Goal: Task Accomplishment & Management: Manage account settings

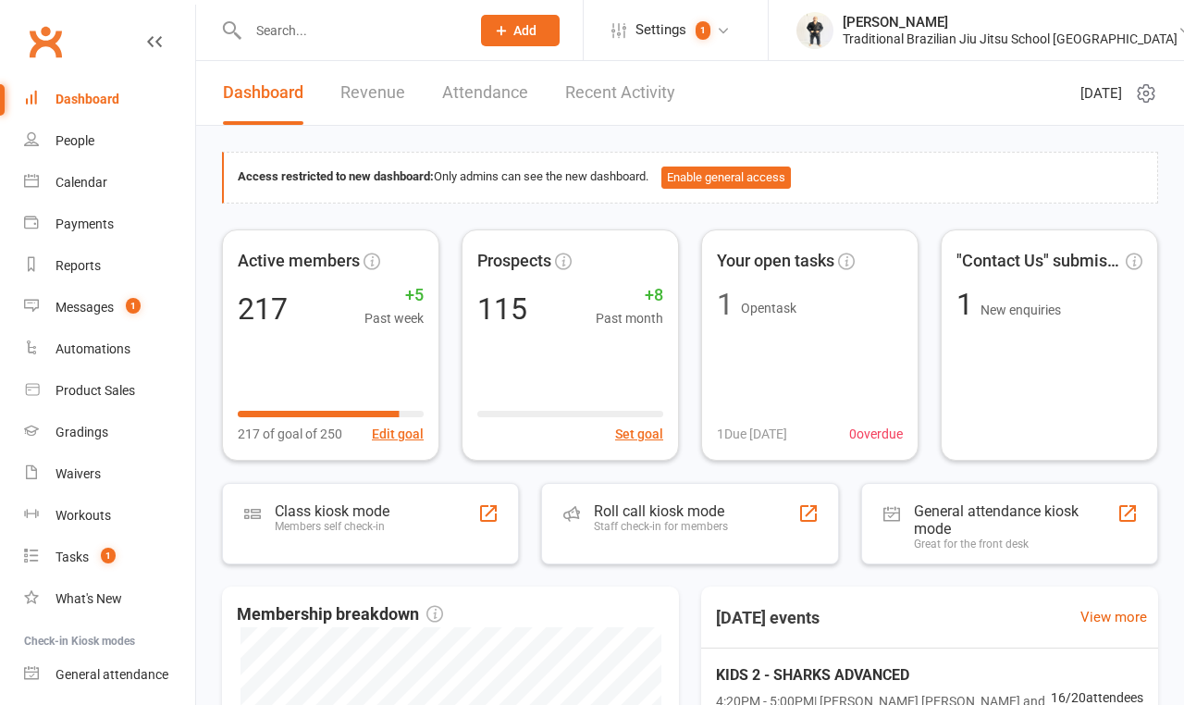
click at [284, 31] on input "text" at bounding box center [349, 31] width 215 height 26
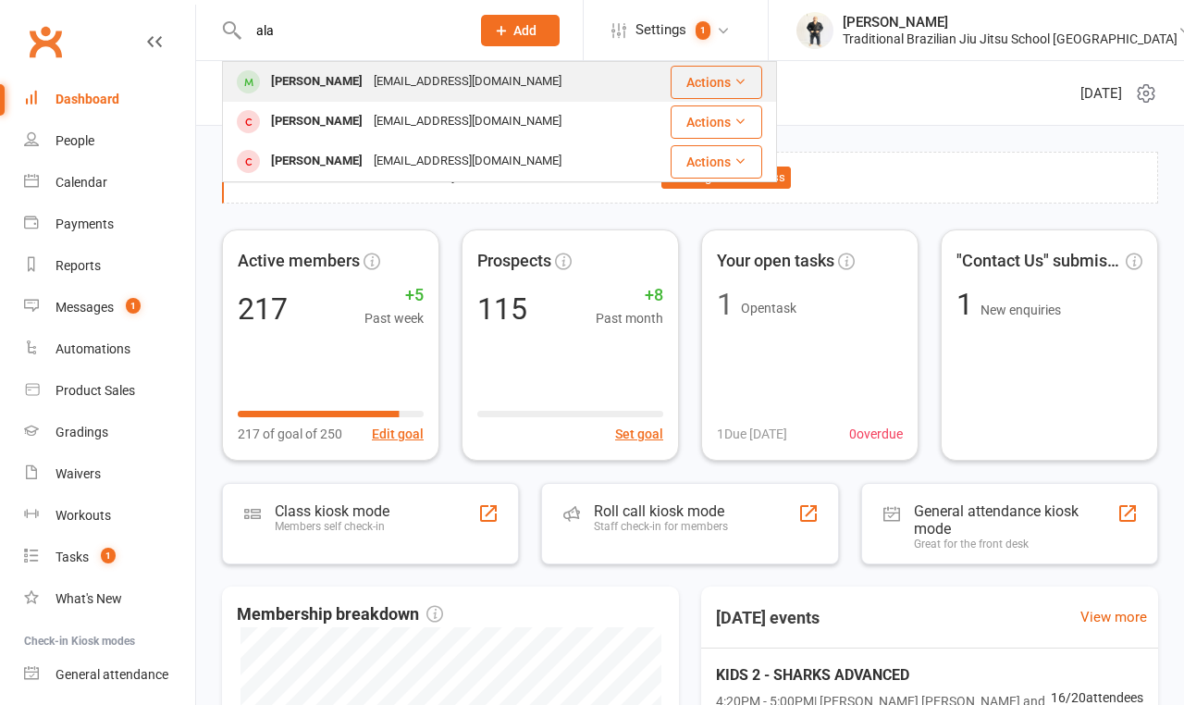
type input "ala"
click at [330, 88] on div "[PERSON_NAME]" at bounding box center [316, 81] width 103 height 27
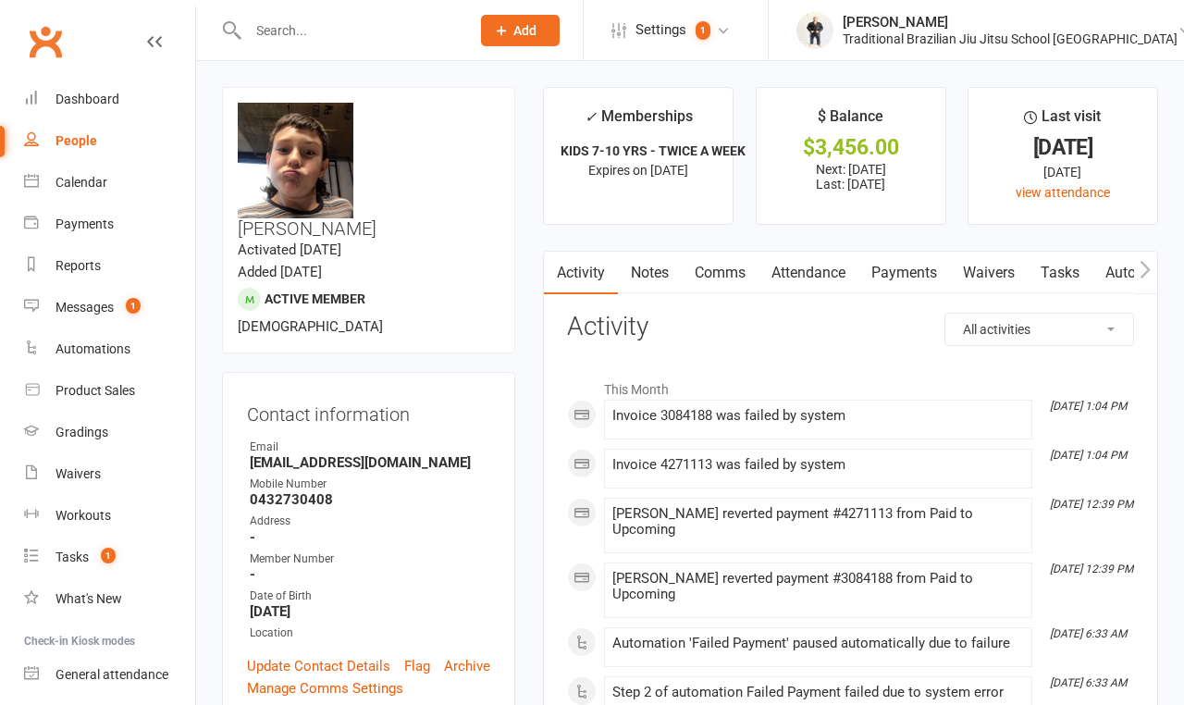
click at [907, 278] on link "Payments" at bounding box center [904, 273] width 92 height 43
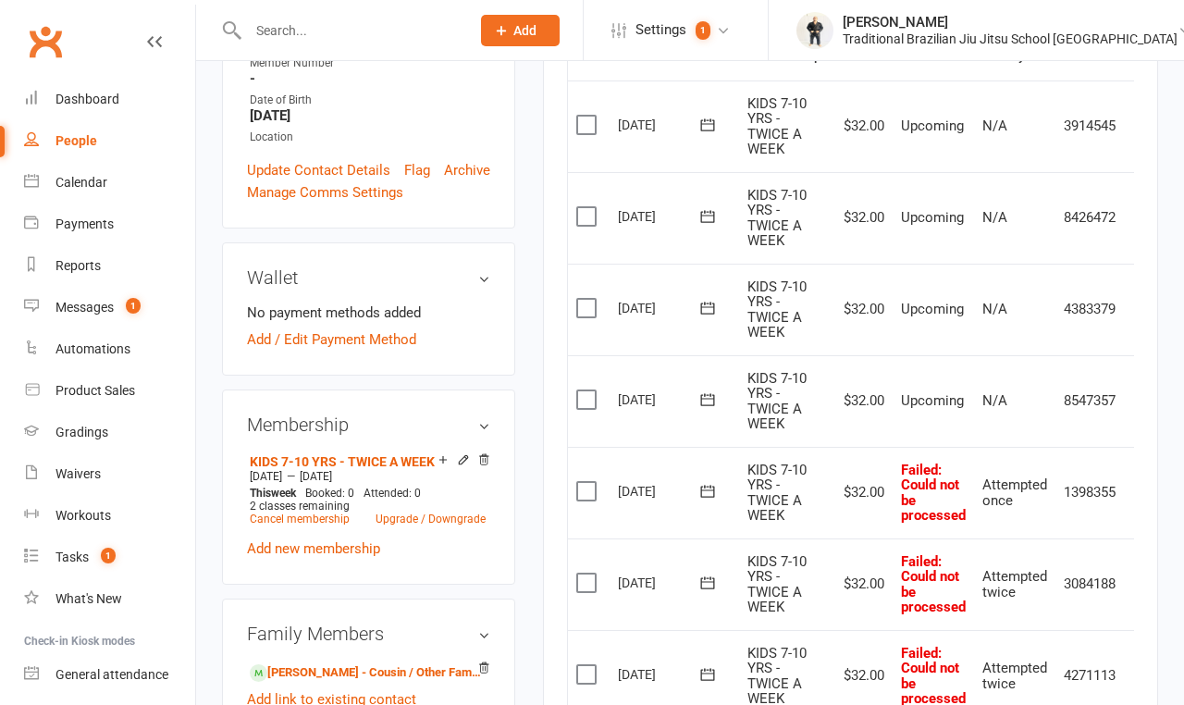
scroll to position [631, 0]
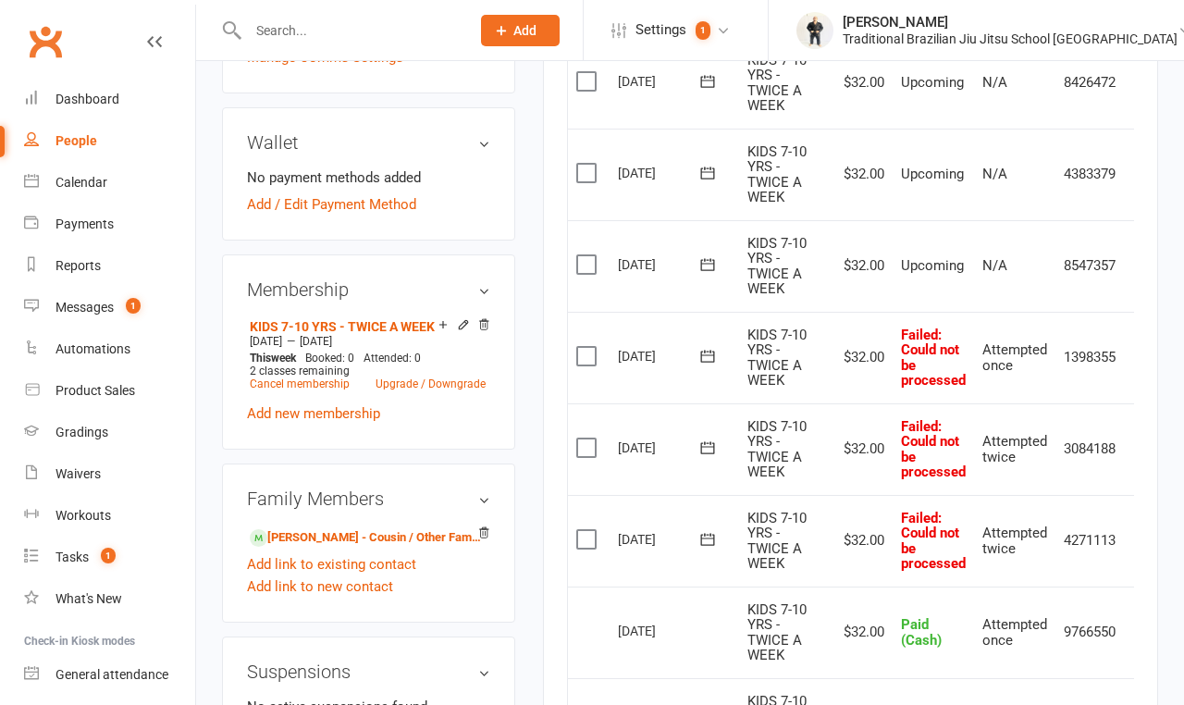
click at [588, 537] on label at bounding box center [588, 539] width 25 height 19
click at [588, 530] on input "checkbox" at bounding box center [582, 530] width 12 height 0
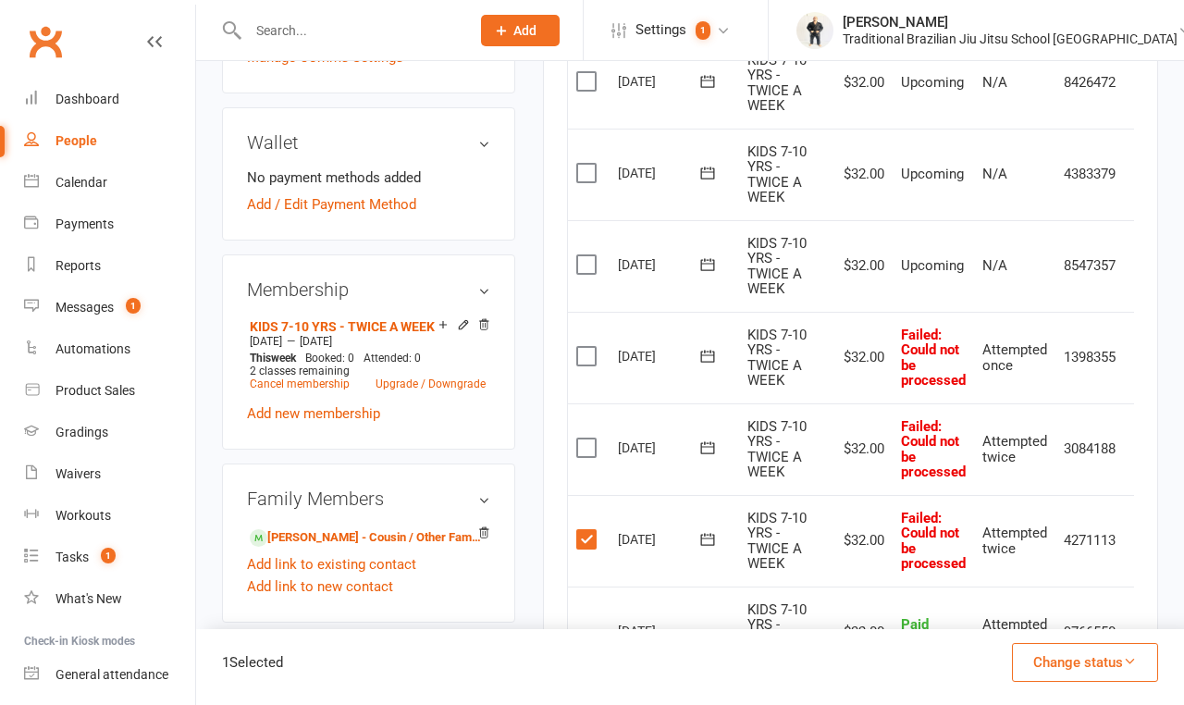
click at [593, 438] on label at bounding box center [588, 447] width 25 height 19
click at [588, 438] on input "checkbox" at bounding box center [582, 438] width 12 height 0
click at [588, 351] on label at bounding box center [588, 356] width 25 height 19
click at [588, 347] on input "checkbox" at bounding box center [582, 347] width 12 height 0
click at [587, 265] on label at bounding box center [588, 264] width 25 height 19
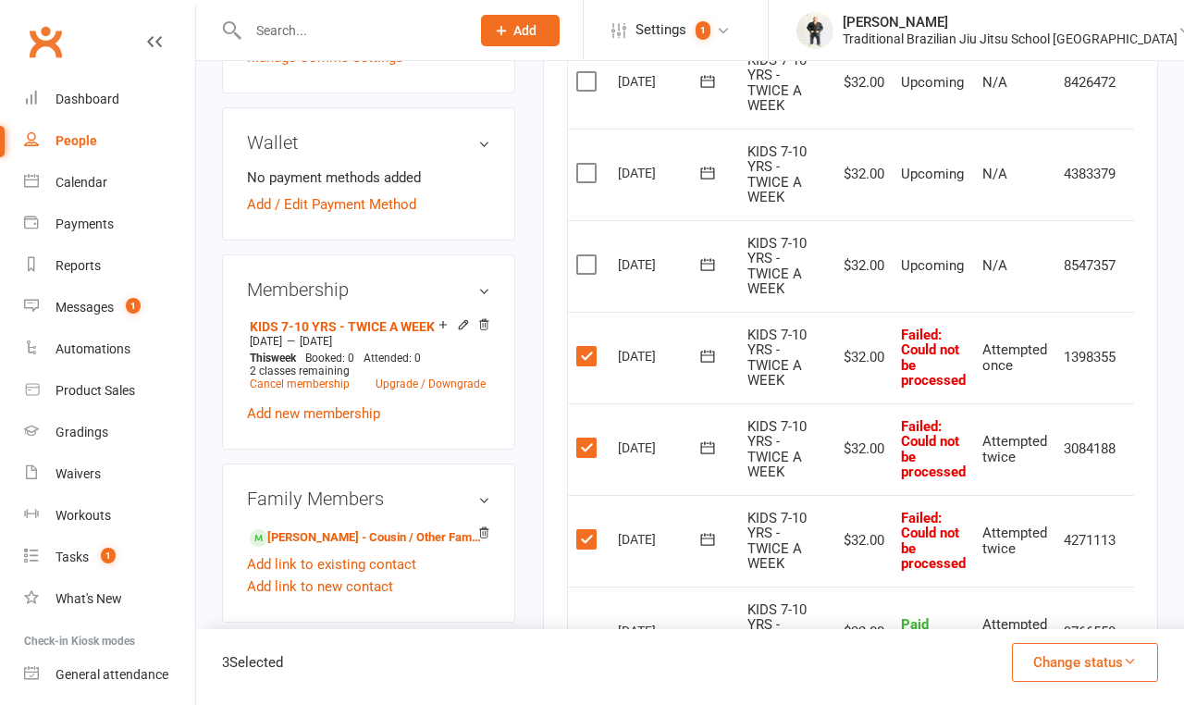
click at [587, 255] on input "checkbox" at bounding box center [582, 255] width 12 height 0
click at [1045, 663] on button "Change status" at bounding box center [1085, 662] width 146 height 39
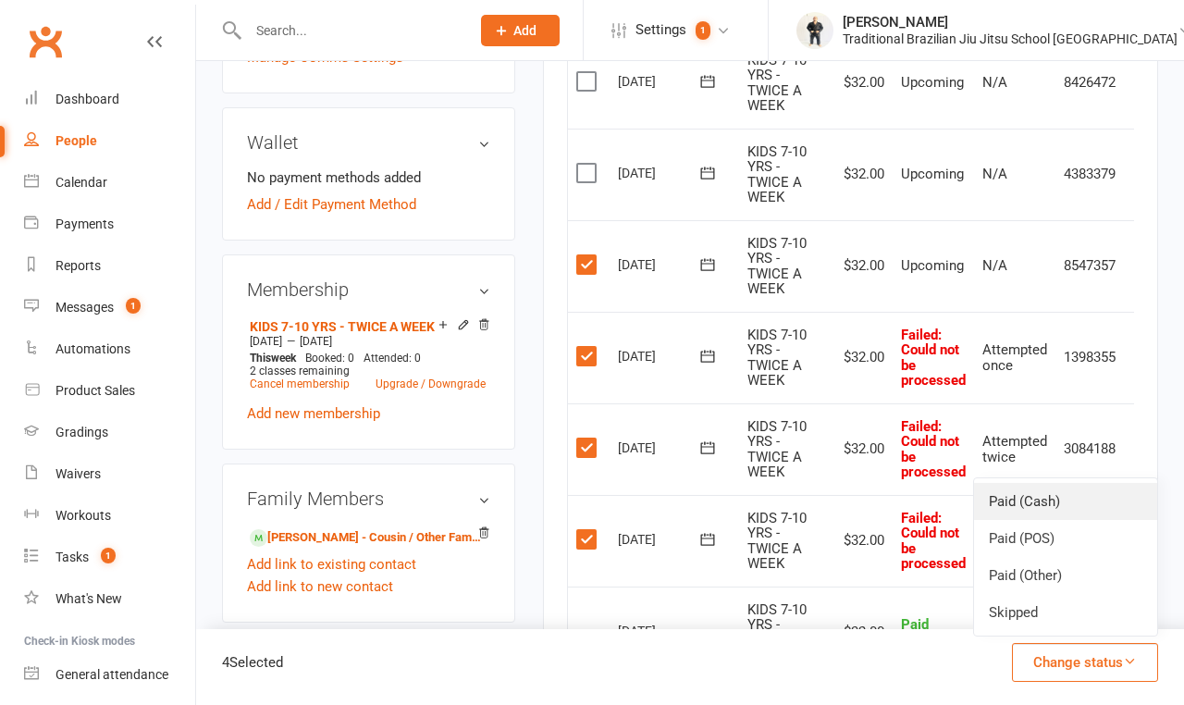
click at [1015, 506] on link "Paid (Cash)" at bounding box center [1065, 501] width 183 height 37
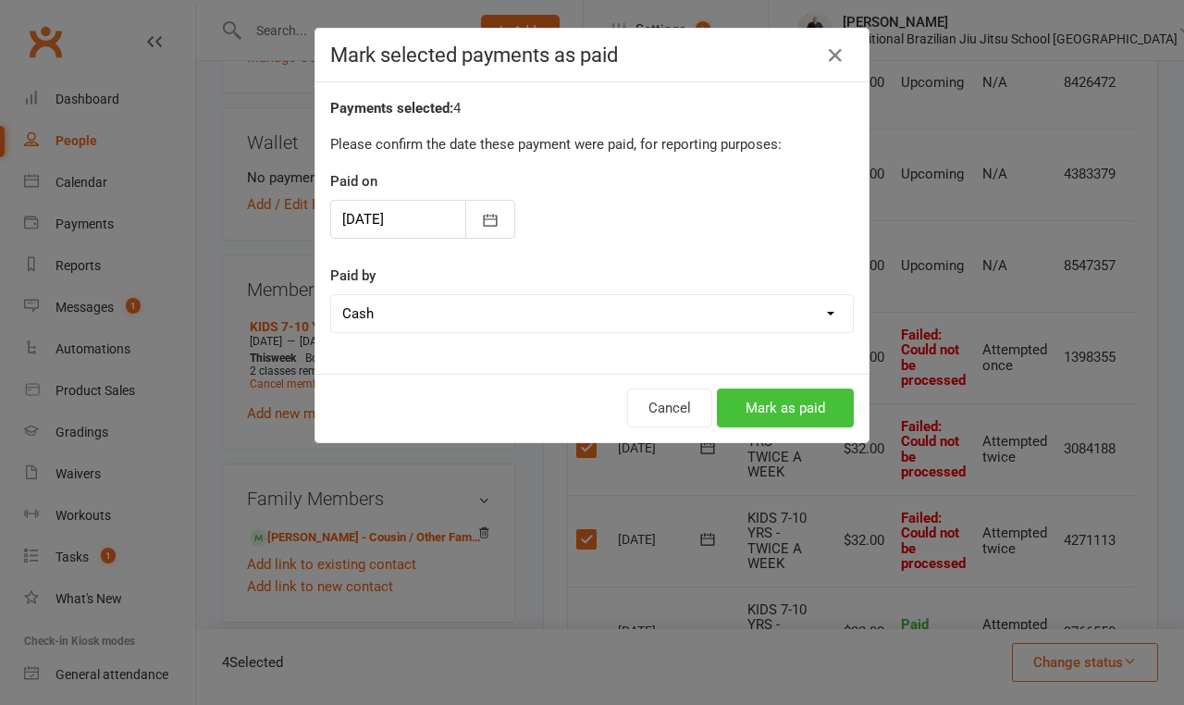
click at [745, 408] on button "Mark as paid" at bounding box center [785, 408] width 137 height 39
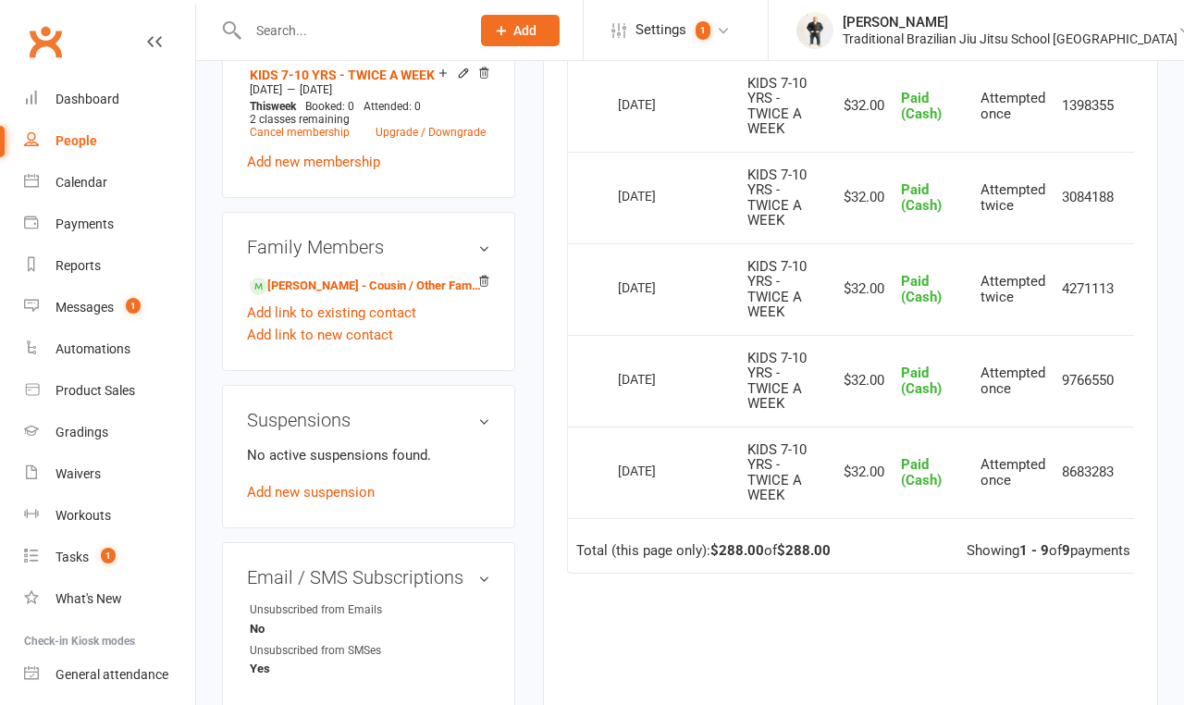
scroll to position [828, 0]
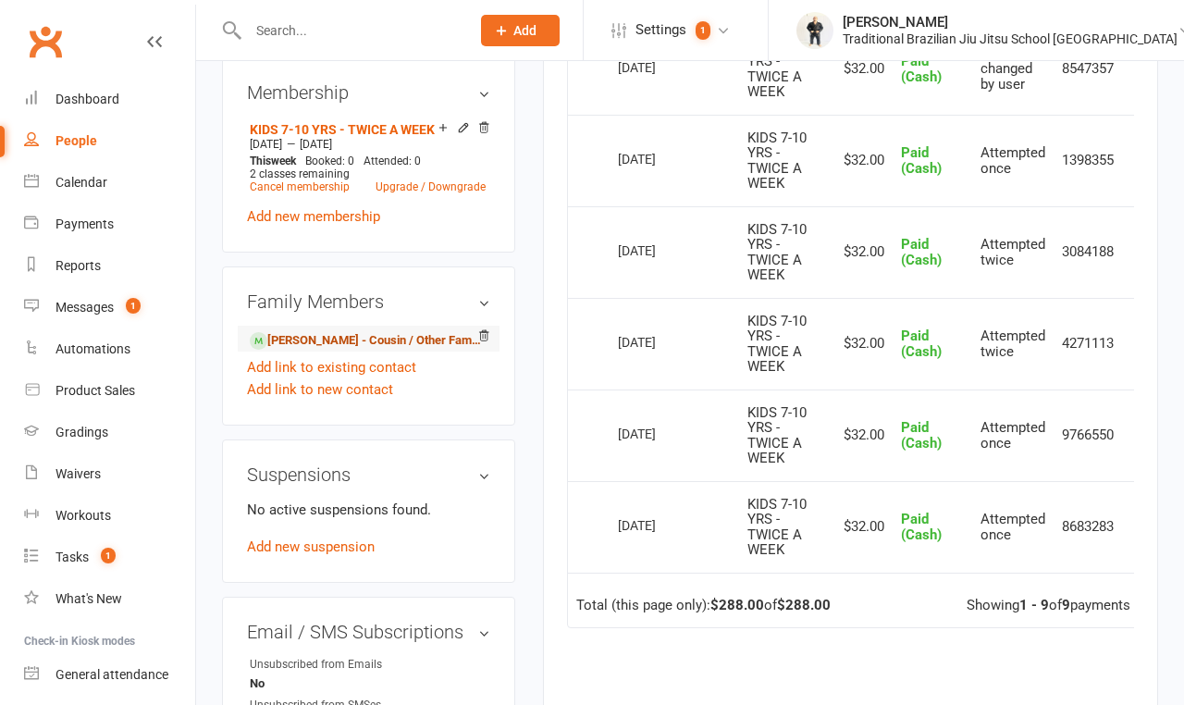
click at [331, 331] on link "[PERSON_NAME] - Cousin / Other Family" at bounding box center [365, 340] width 231 height 19
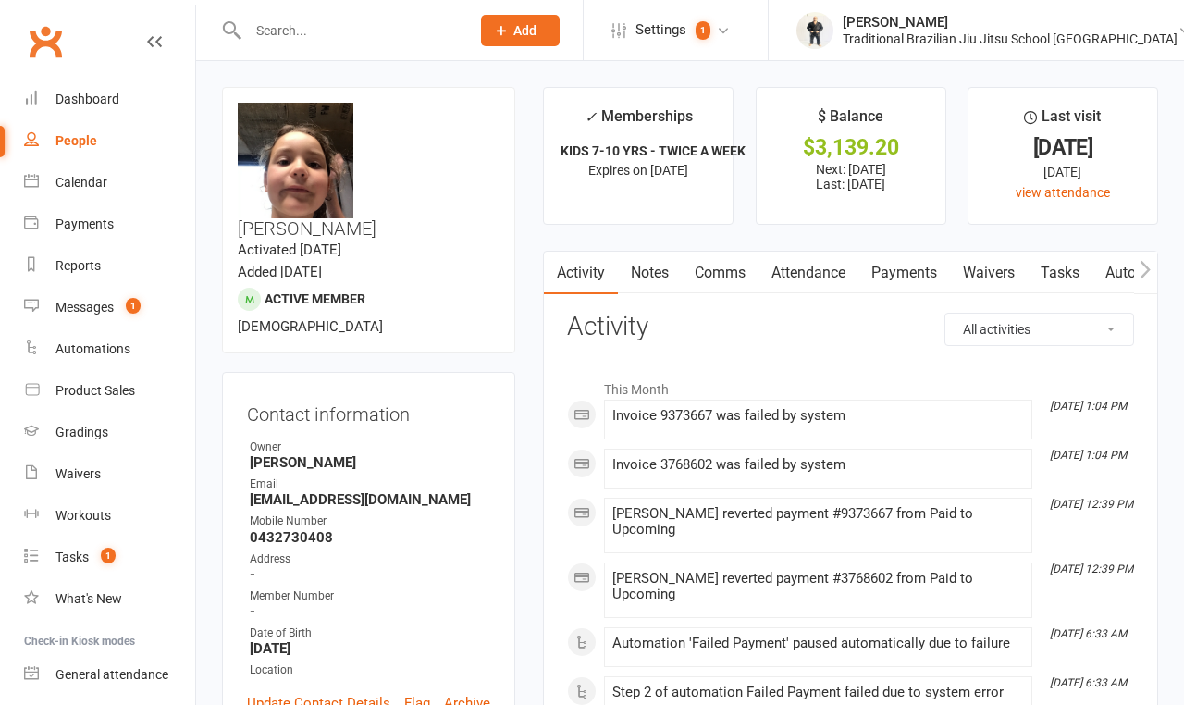
click at [910, 270] on link "Payments" at bounding box center [904, 273] width 92 height 43
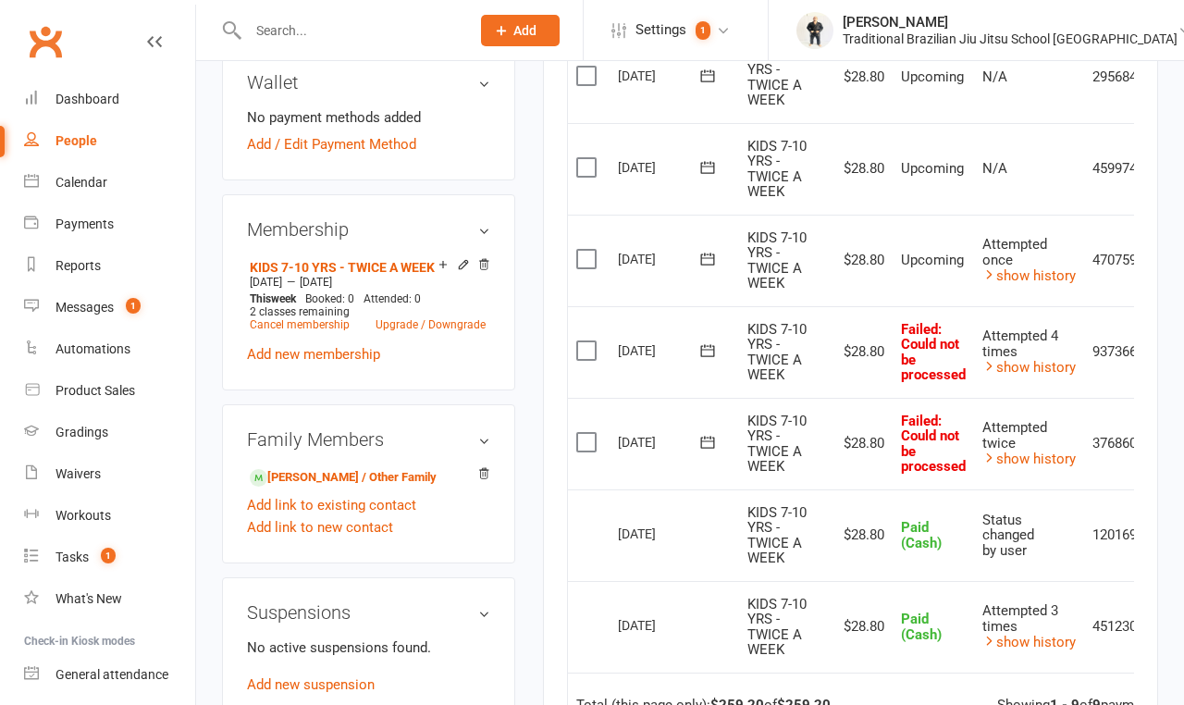
scroll to position [735, 0]
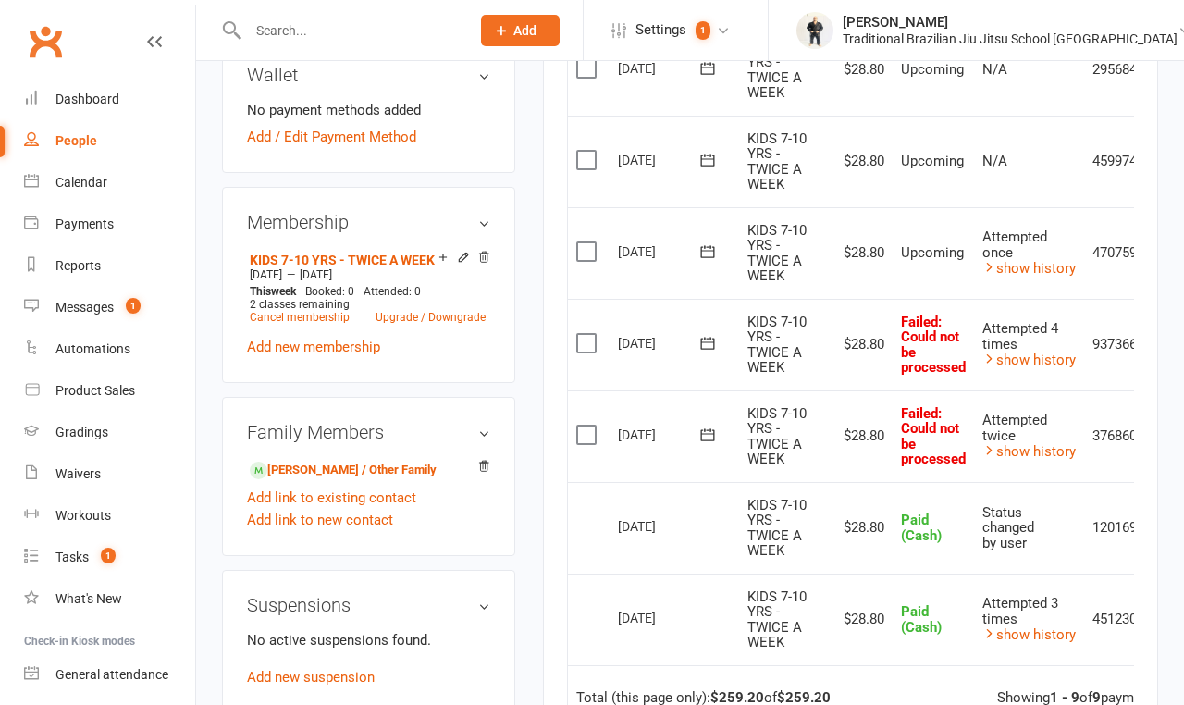
click at [585, 426] on label at bounding box center [588, 435] width 25 height 19
click at [585, 426] on input "checkbox" at bounding box center [582, 426] width 12 height 0
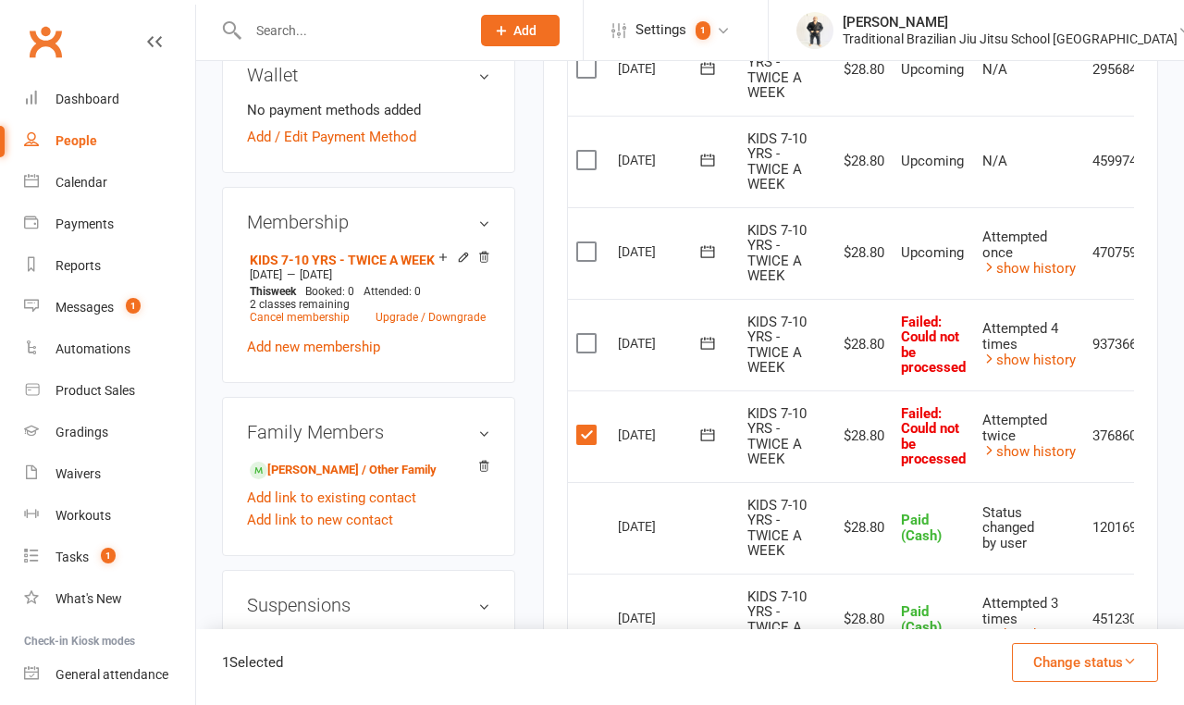
click at [587, 346] on label at bounding box center [588, 343] width 25 height 19
click at [587, 334] on input "checkbox" at bounding box center [582, 334] width 12 height 0
click at [580, 245] on label at bounding box center [588, 251] width 25 height 19
click at [580, 242] on input "checkbox" at bounding box center [582, 242] width 12 height 0
click at [587, 154] on label at bounding box center [588, 160] width 25 height 19
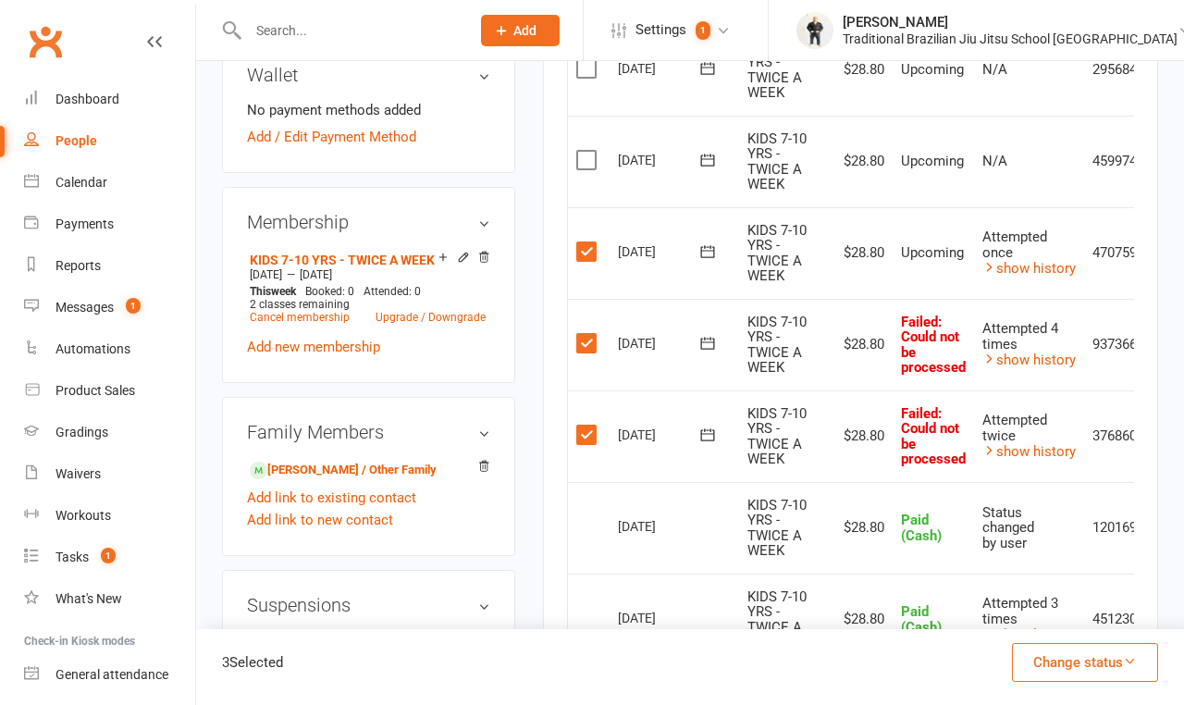
click at [587, 151] on input "checkbox" at bounding box center [582, 151] width 12 height 0
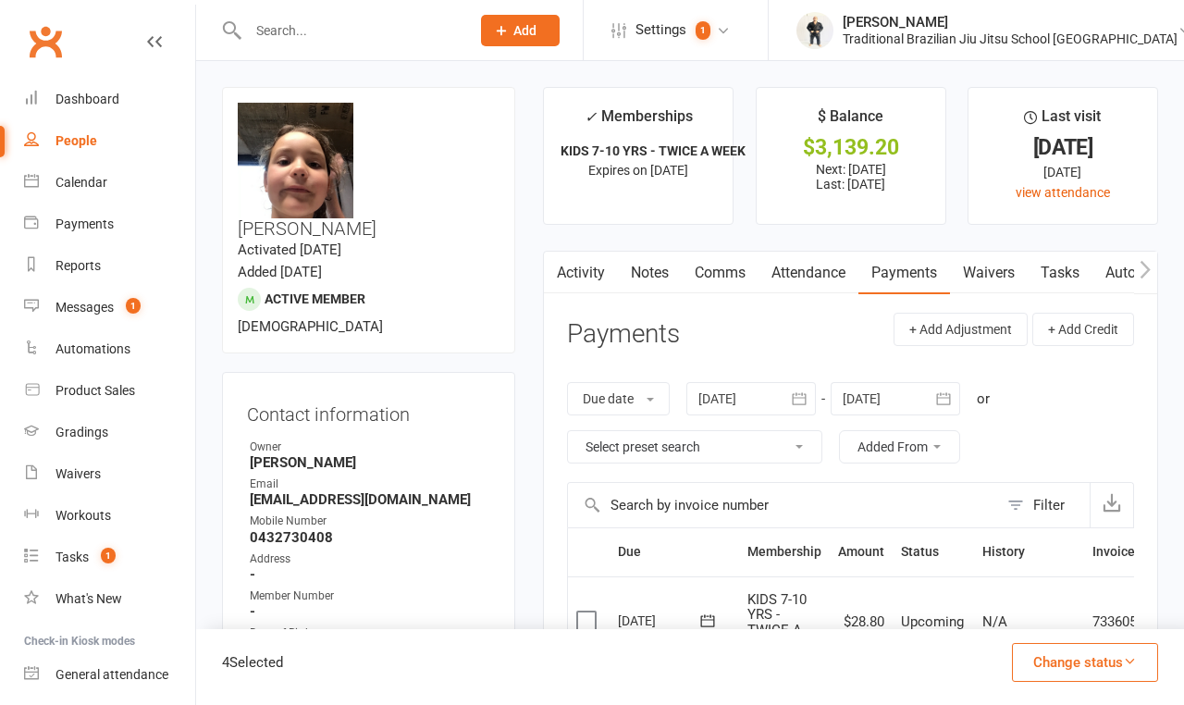
scroll to position [0, 0]
click at [1085, 674] on button "Change status" at bounding box center [1085, 662] width 146 height 39
click at [1041, 505] on link "Paid (Cash)" at bounding box center [1065, 501] width 183 height 37
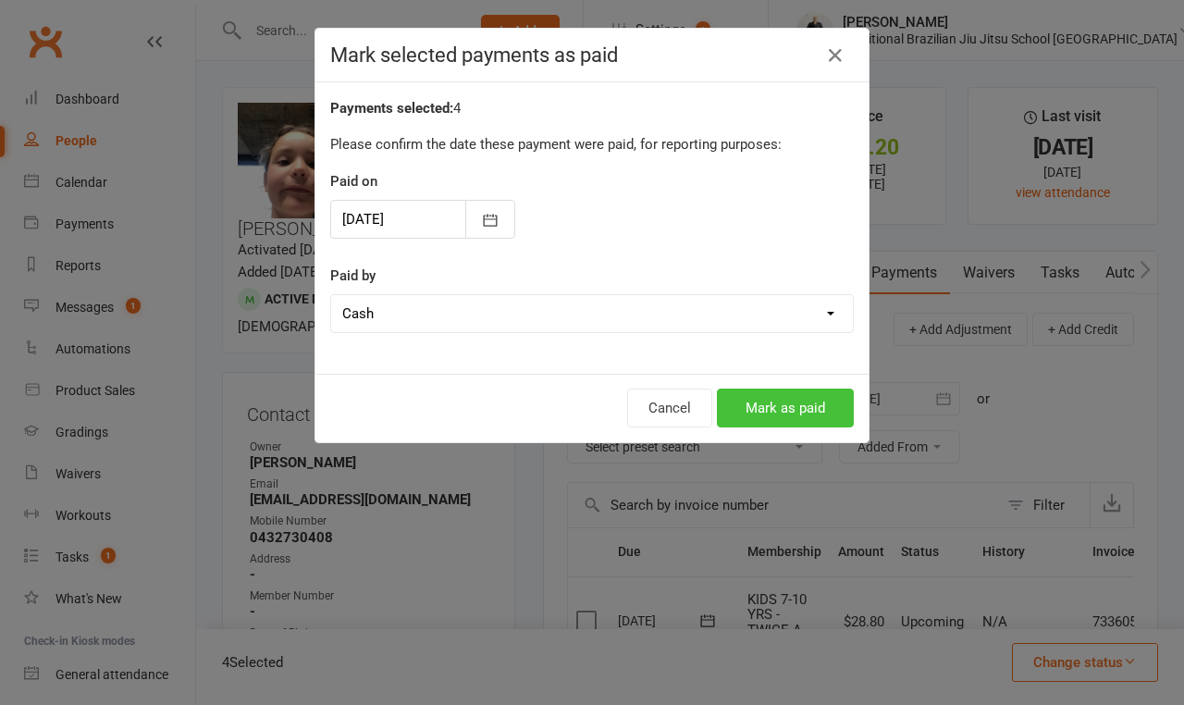
click at [787, 422] on button "Mark as paid" at bounding box center [785, 408] width 137 height 39
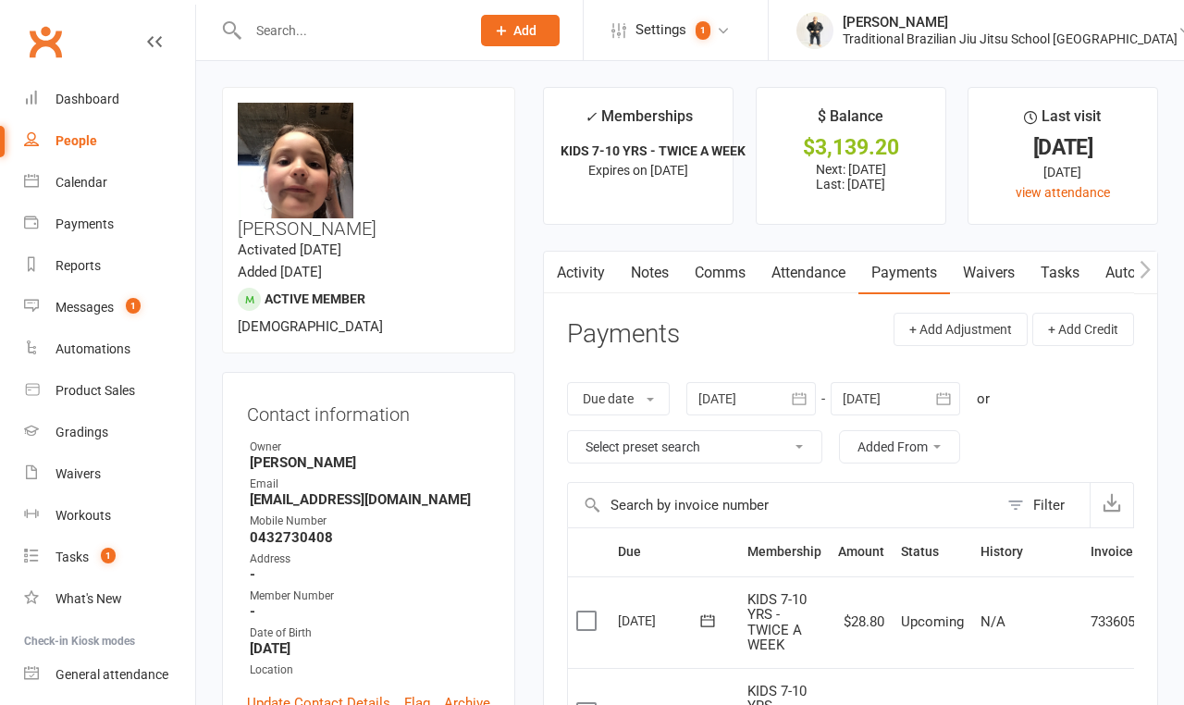
click at [287, 30] on input "text" at bounding box center [349, 31] width 215 height 26
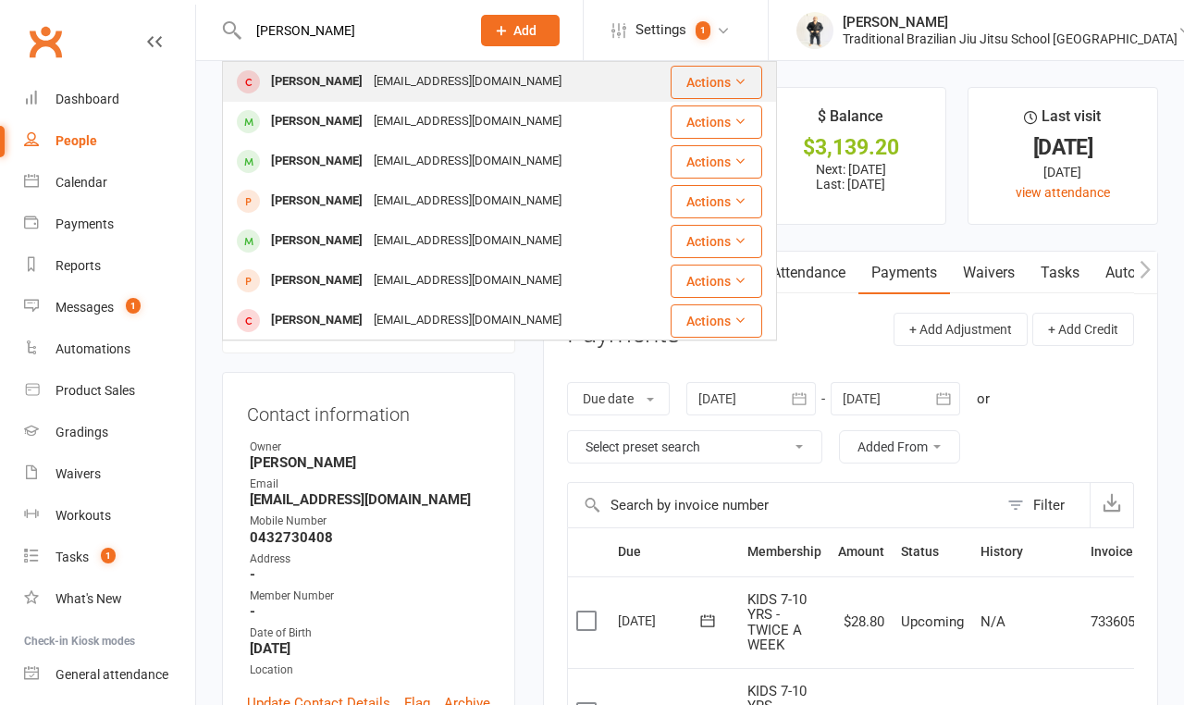
type input "[PERSON_NAME]"
click at [317, 91] on div "[PERSON_NAME]" at bounding box center [316, 81] width 103 height 27
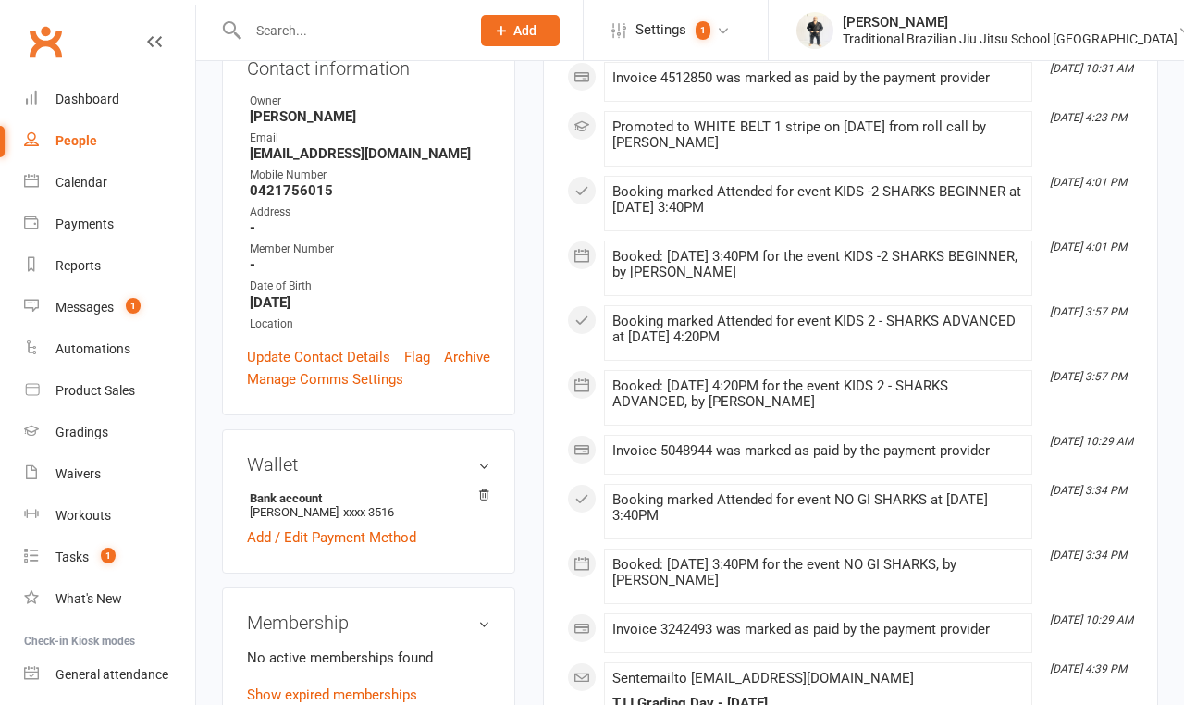
scroll to position [381, 0]
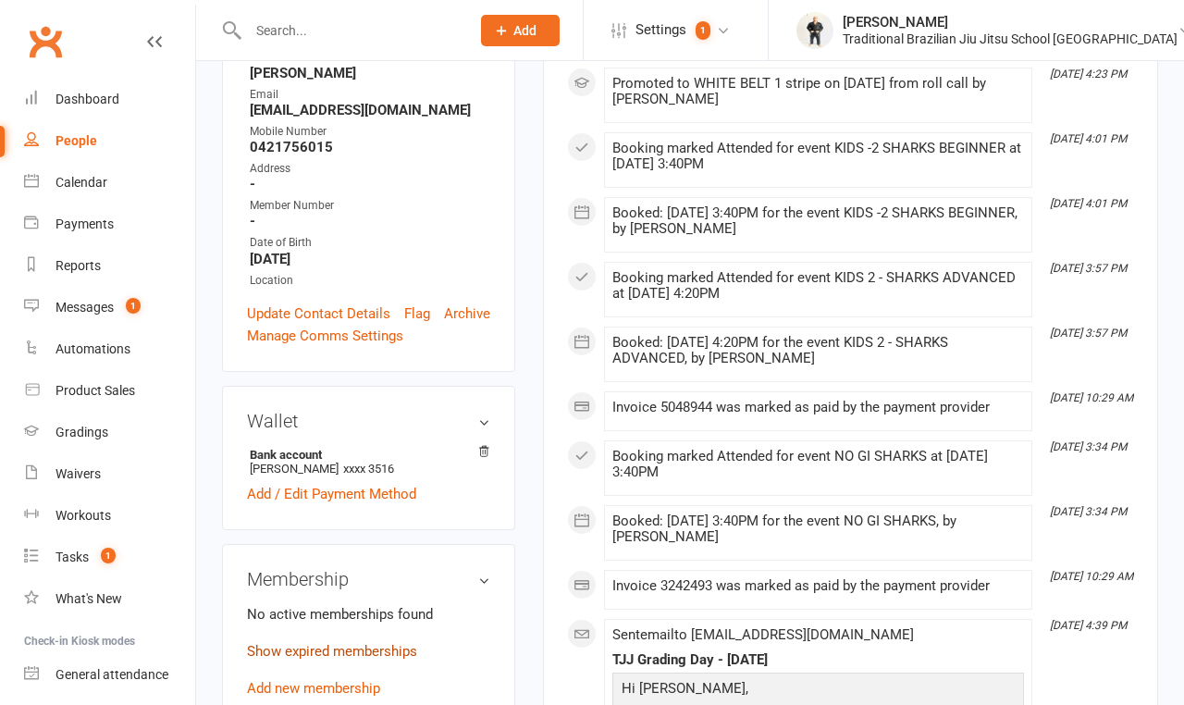
click at [353, 643] on link "Show expired memberships" at bounding box center [332, 651] width 170 height 17
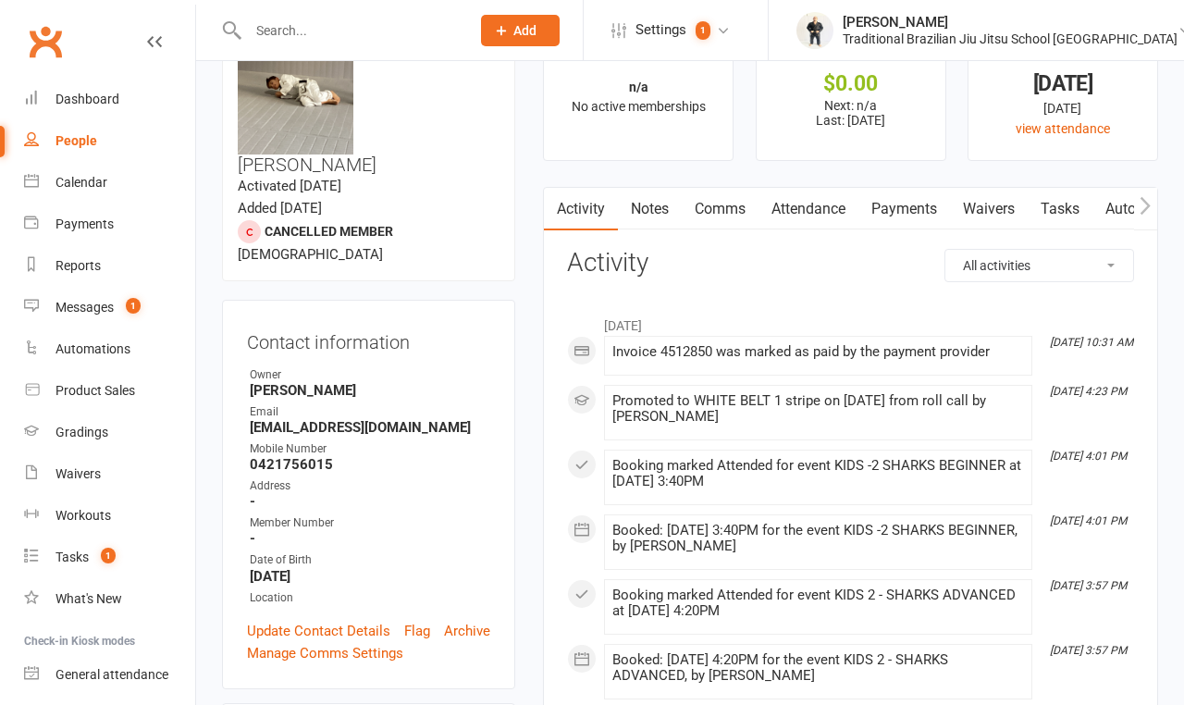
scroll to position [7, 0]
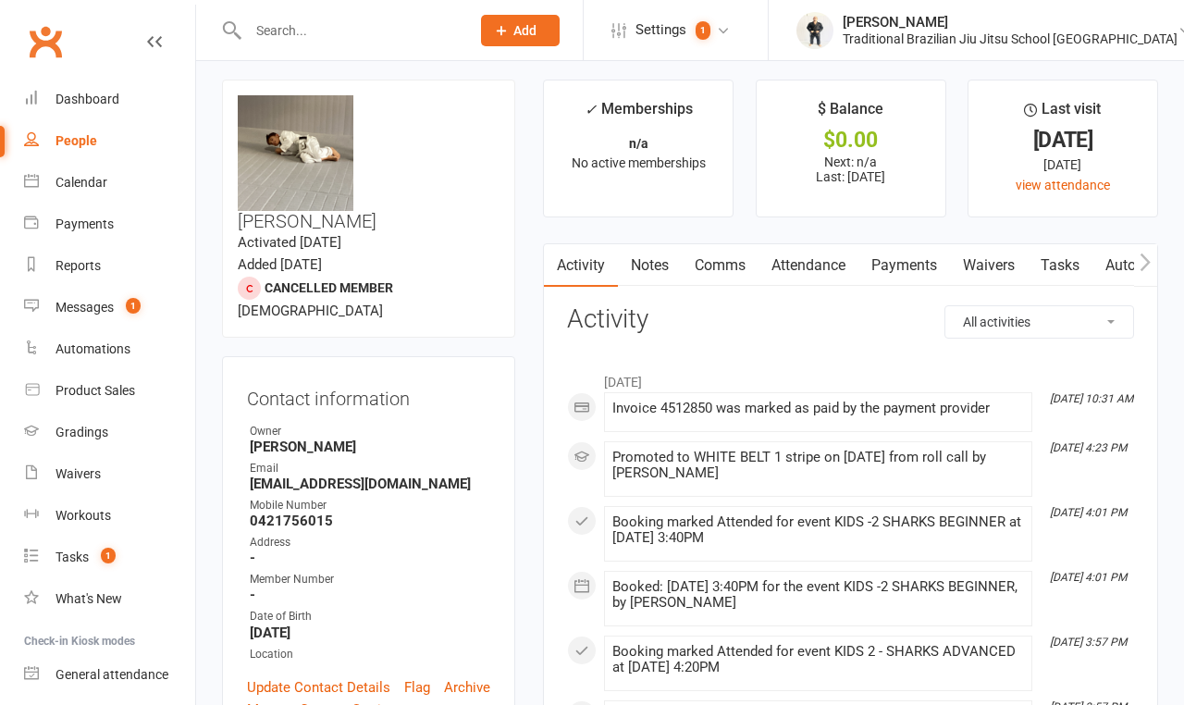
click at [902, 268] on link "Payments" at bounding box center [904, 265] width 92 height 43
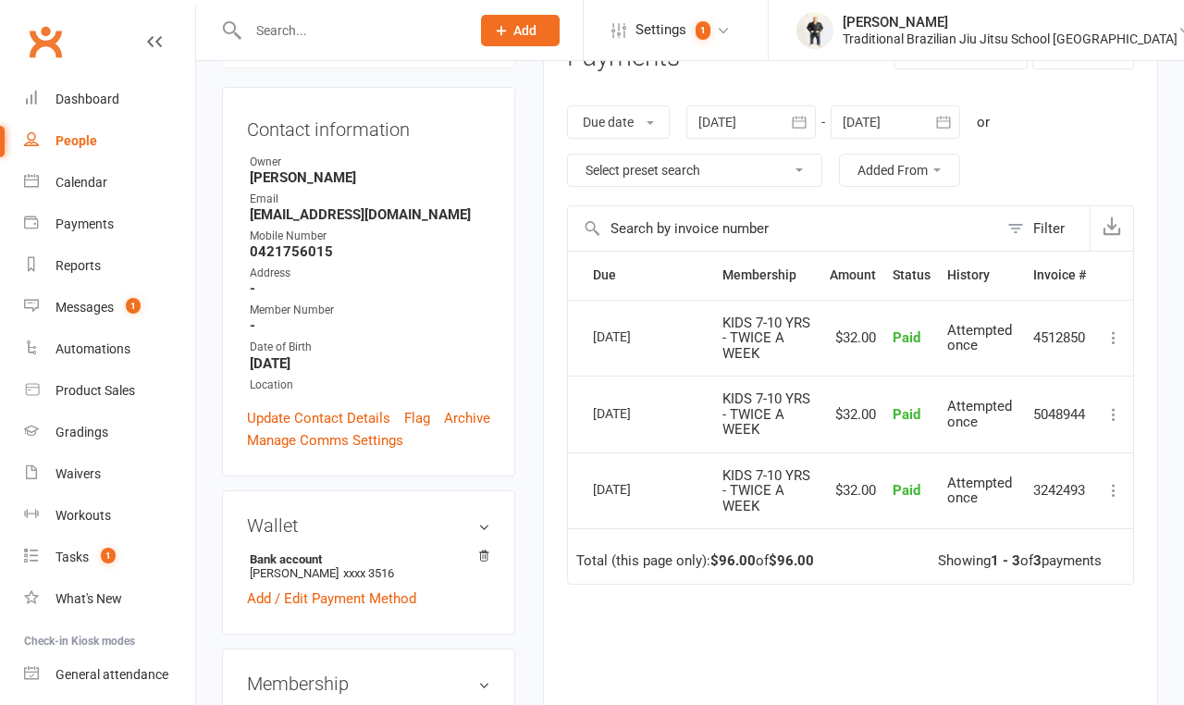
scroll to position [274, 0]
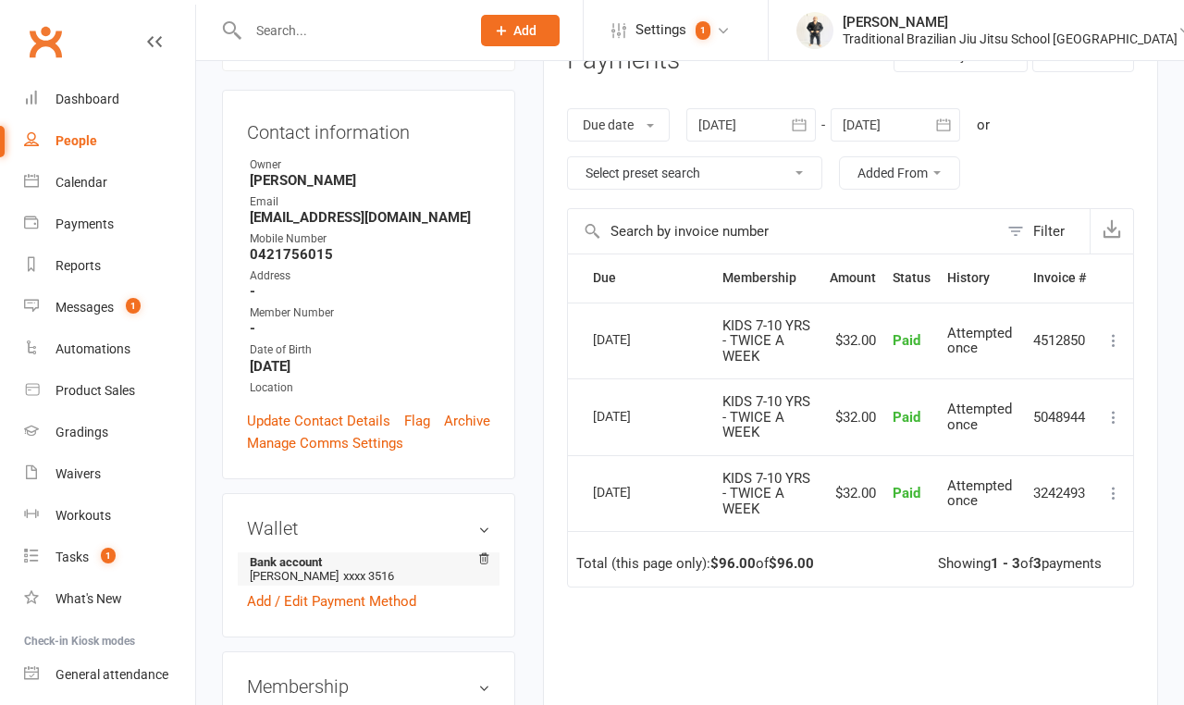
click at [307, 552] on li "Bank account [PERSON_NAME] xxxx 3516" at bounding box center [368, 568] width 243 height 33
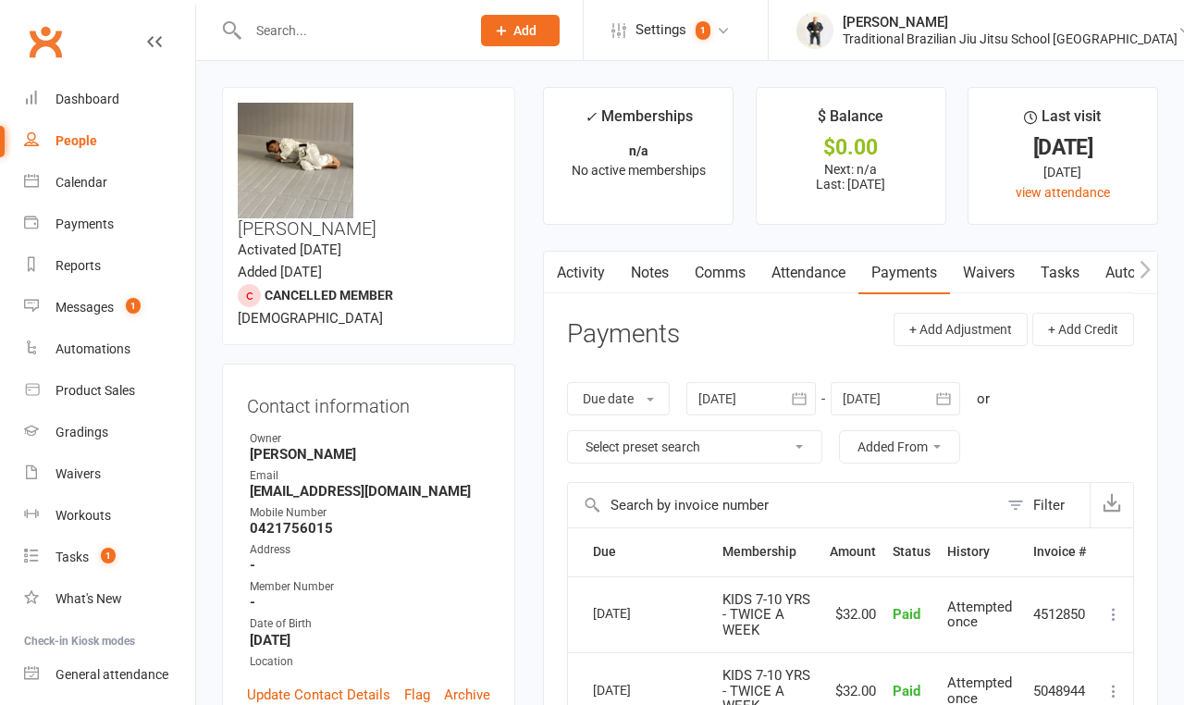
scroll to position [0, 0]
click at [333, 31] on input "text" at bounding box center [349, 31] width 215 height 26
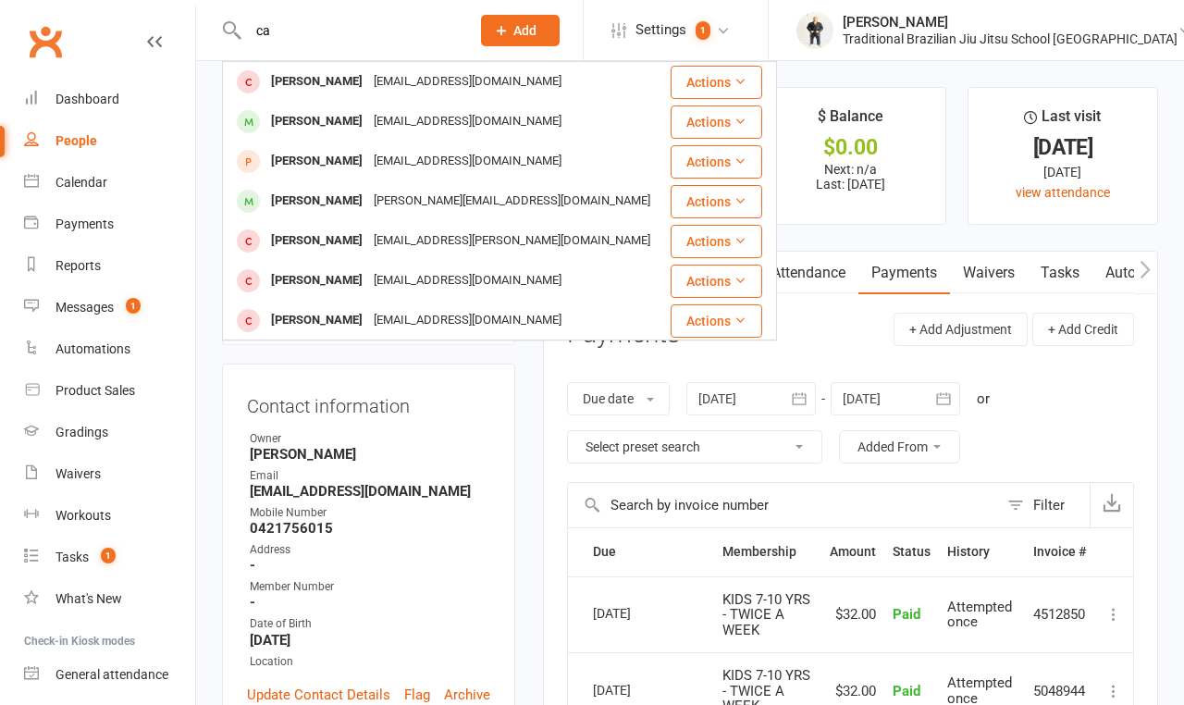
type input "c"
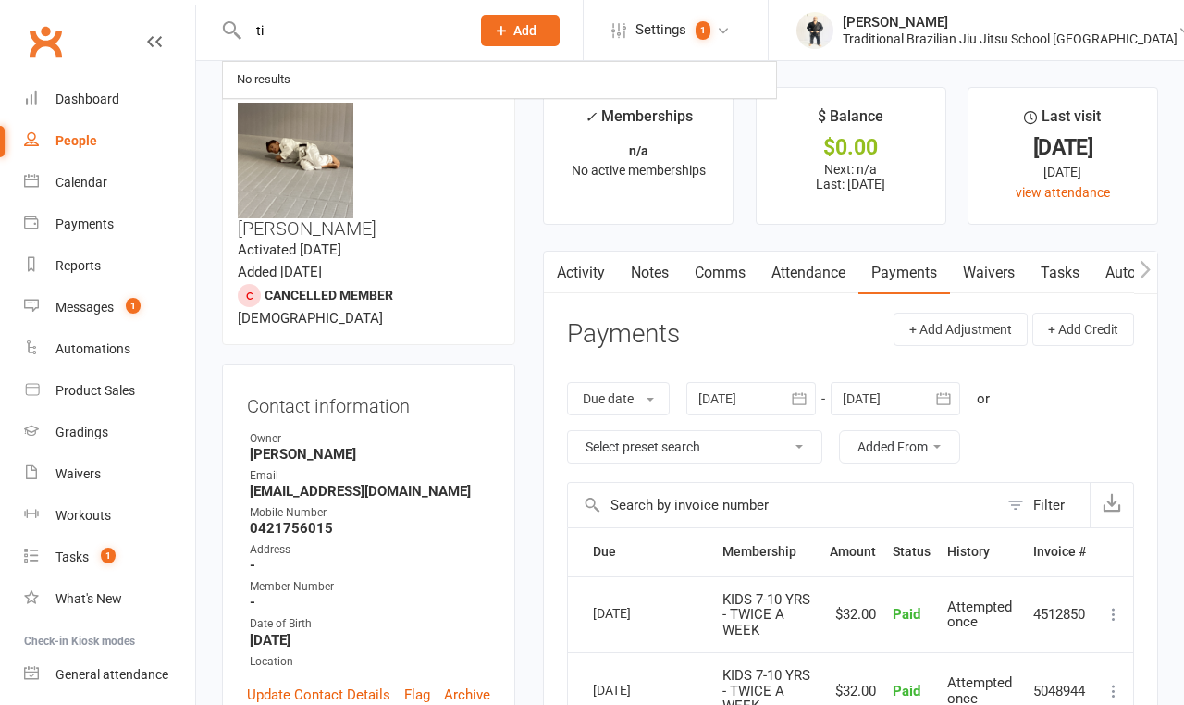
type input "t"
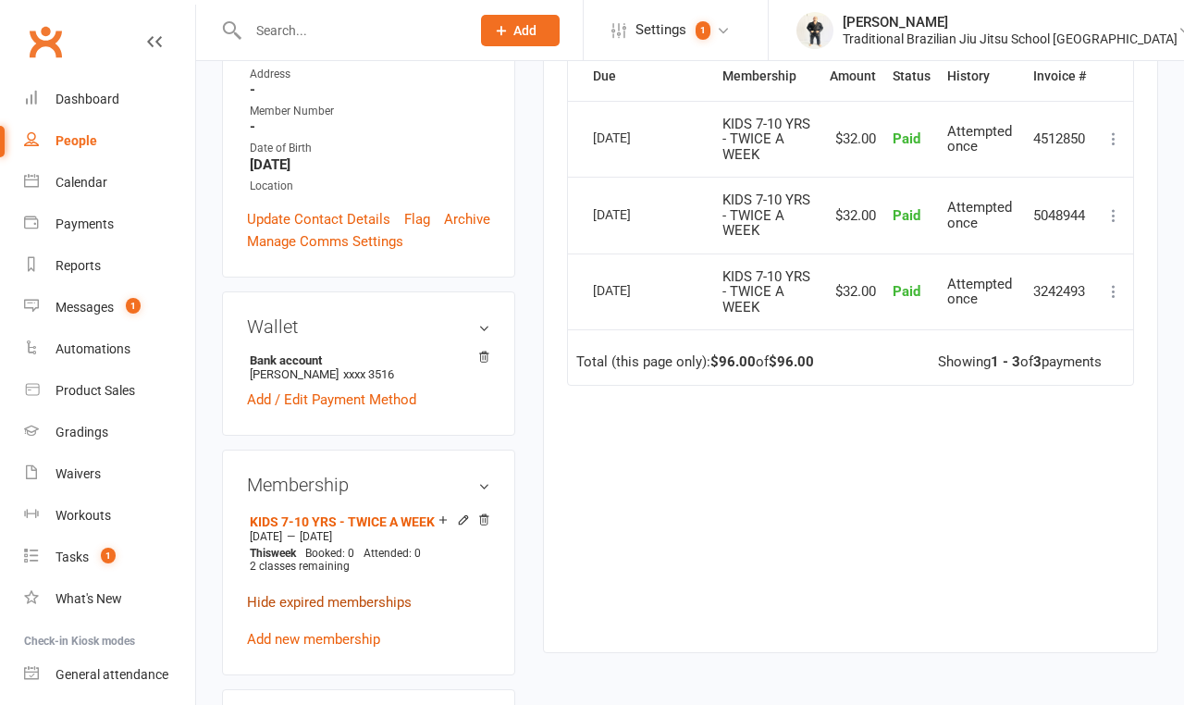
scroll to position [480, 0]
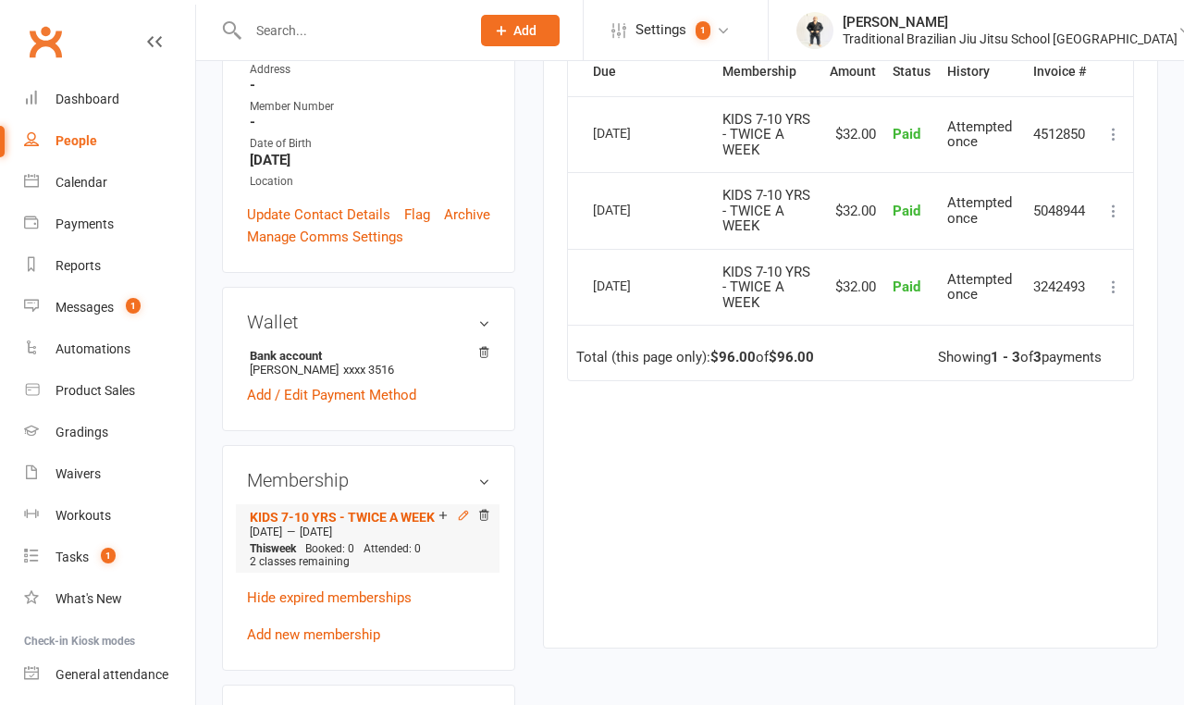
click at [463, 509] on icon at bounding box center [463, 515] width 13 height 13
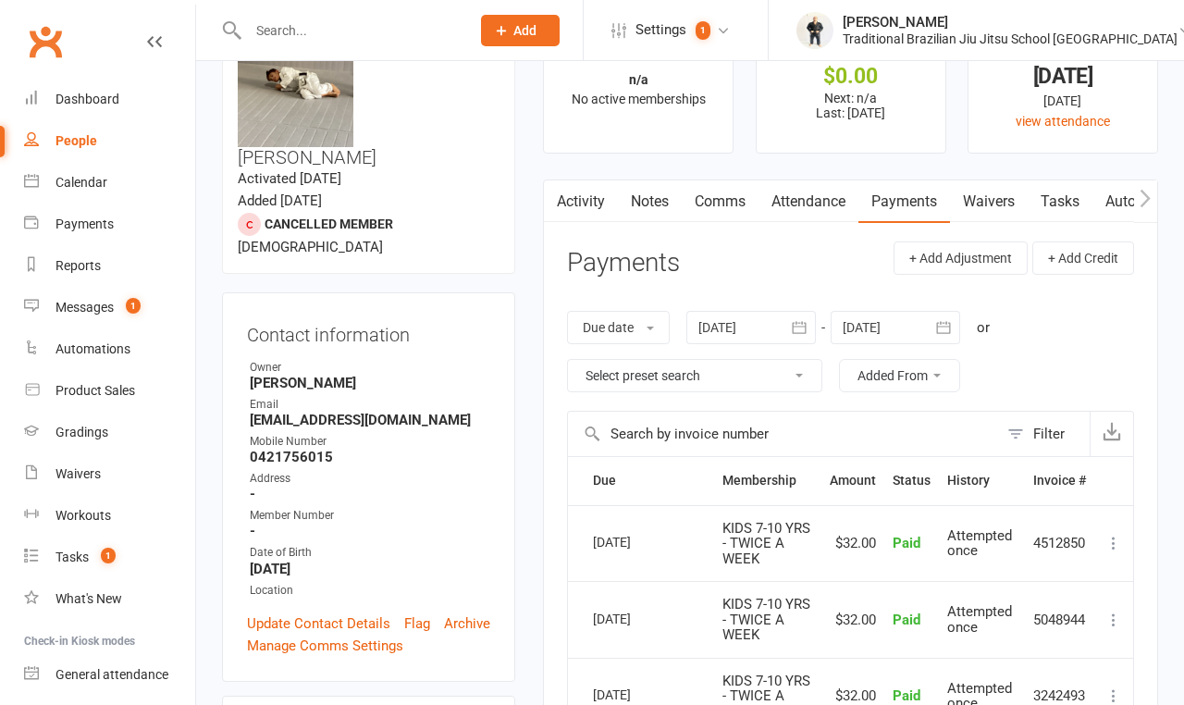
scroll to position [78, 0]
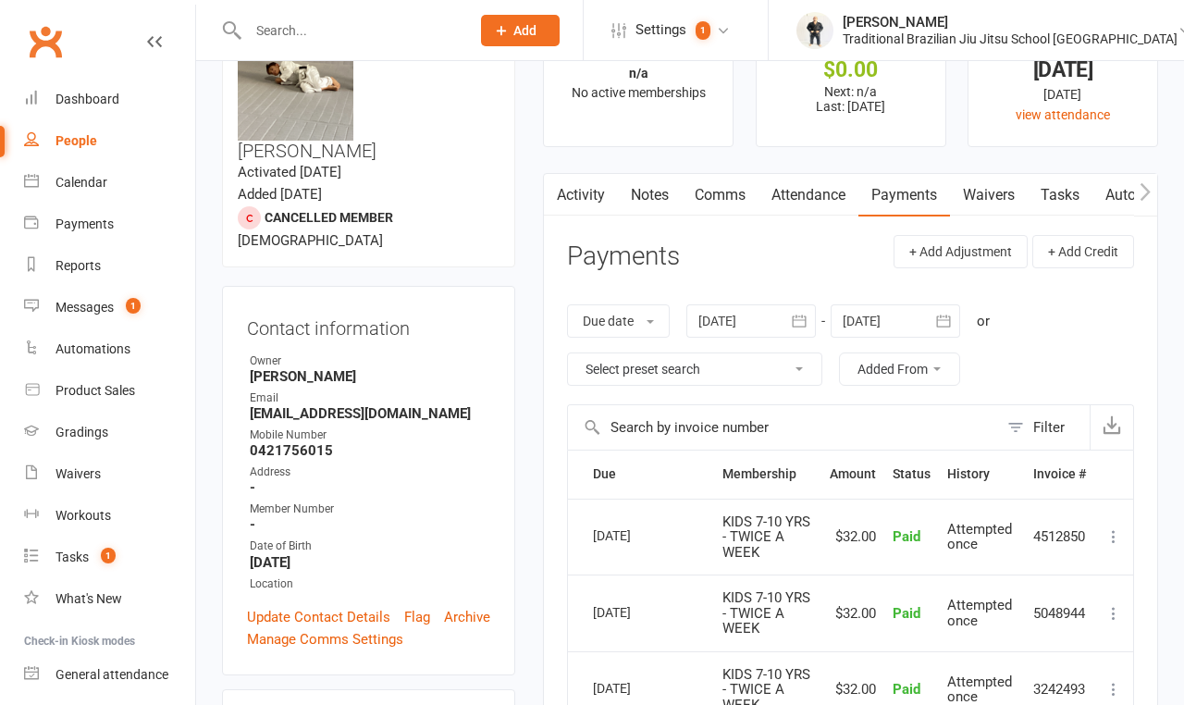
click at [577, 204] on link "Activity" at bounding box center [581, 195] width 74 height 43
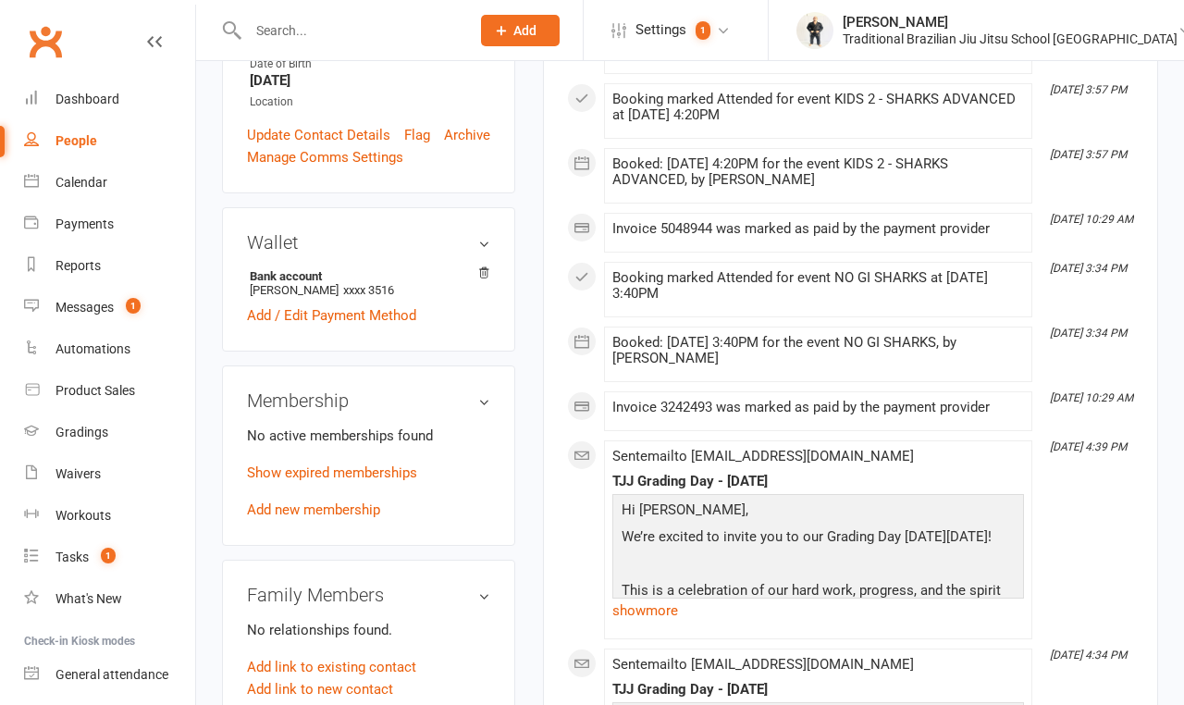
scroll to position [569, 0]
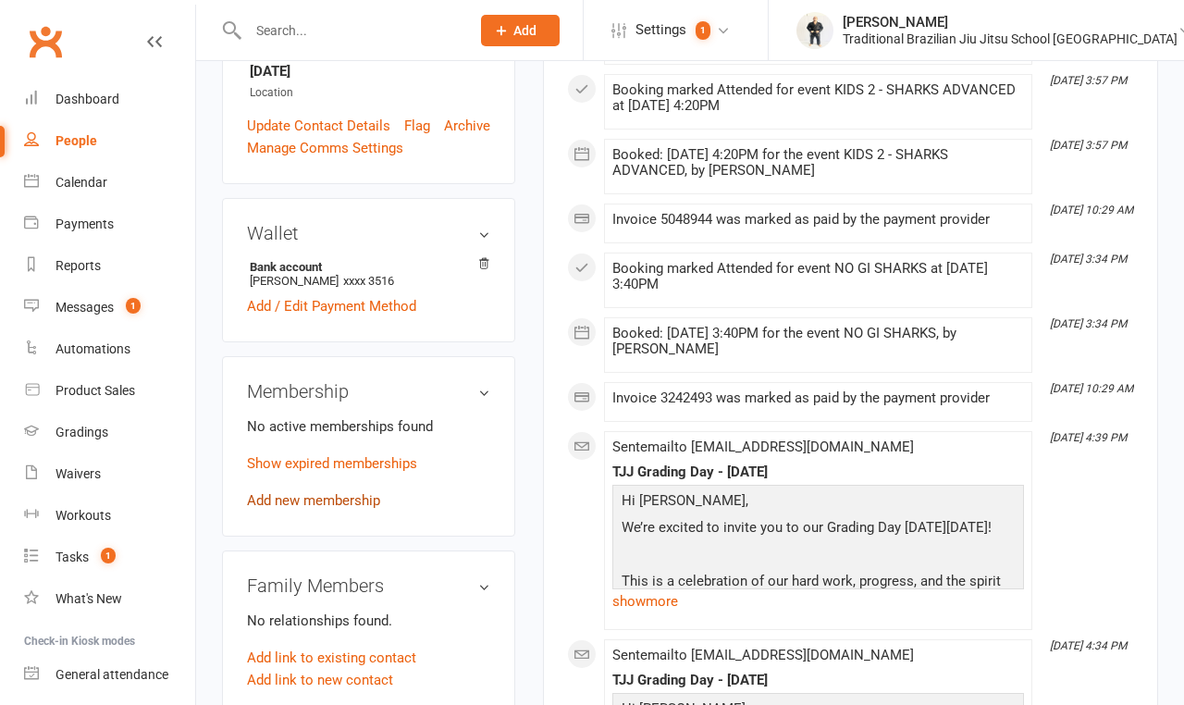
click at [332, 492] on link "Add new membership" at bounding box center [313, 500] width 133 height 17
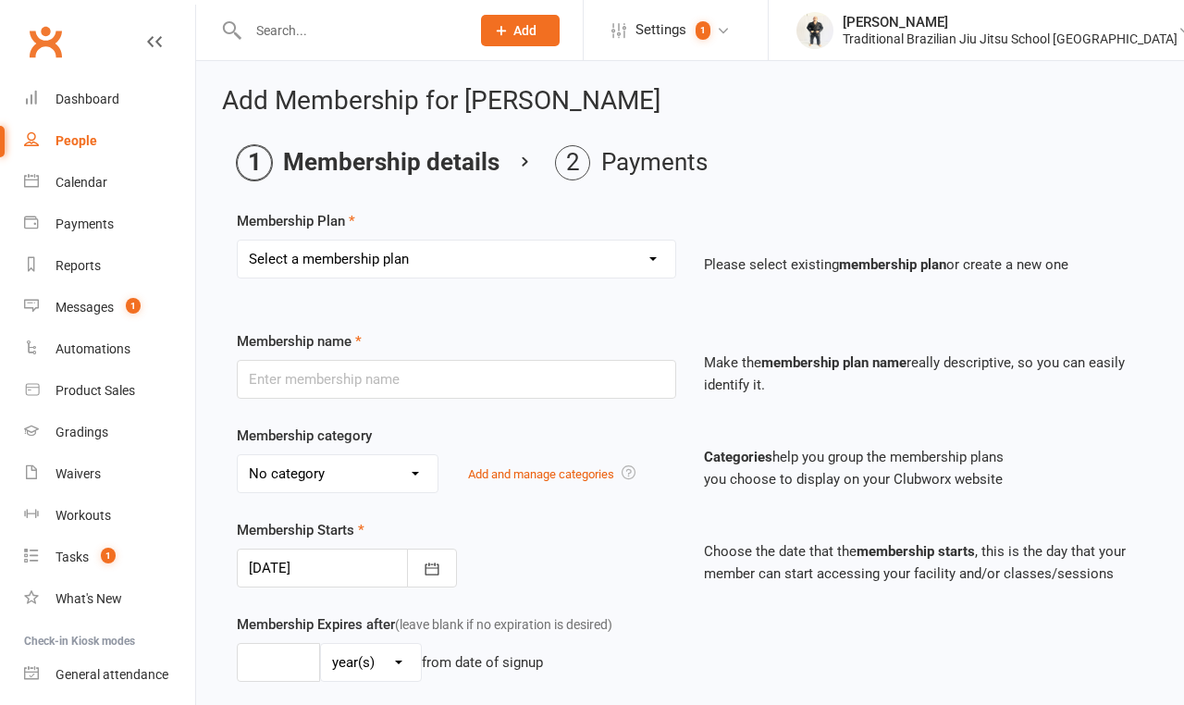
click at [447, 256] on select "Select a membership plan Create new Membership Plan 10 PACK ADULTS 1 WEEK TRIAL…" at bounding box center [457, 259] width 438 height 37
select select "7"
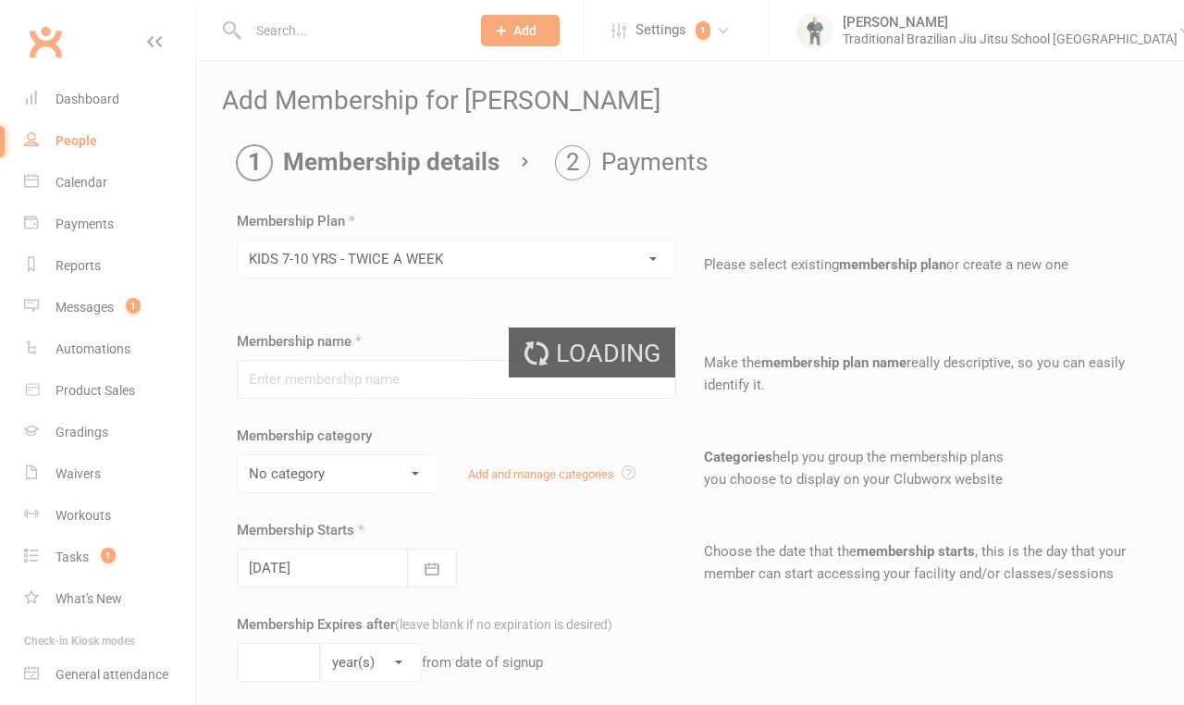
type input "KIDS 7-10 YRS - TWICE A WEEK"
select select "4"
type input "3"
type input "2"
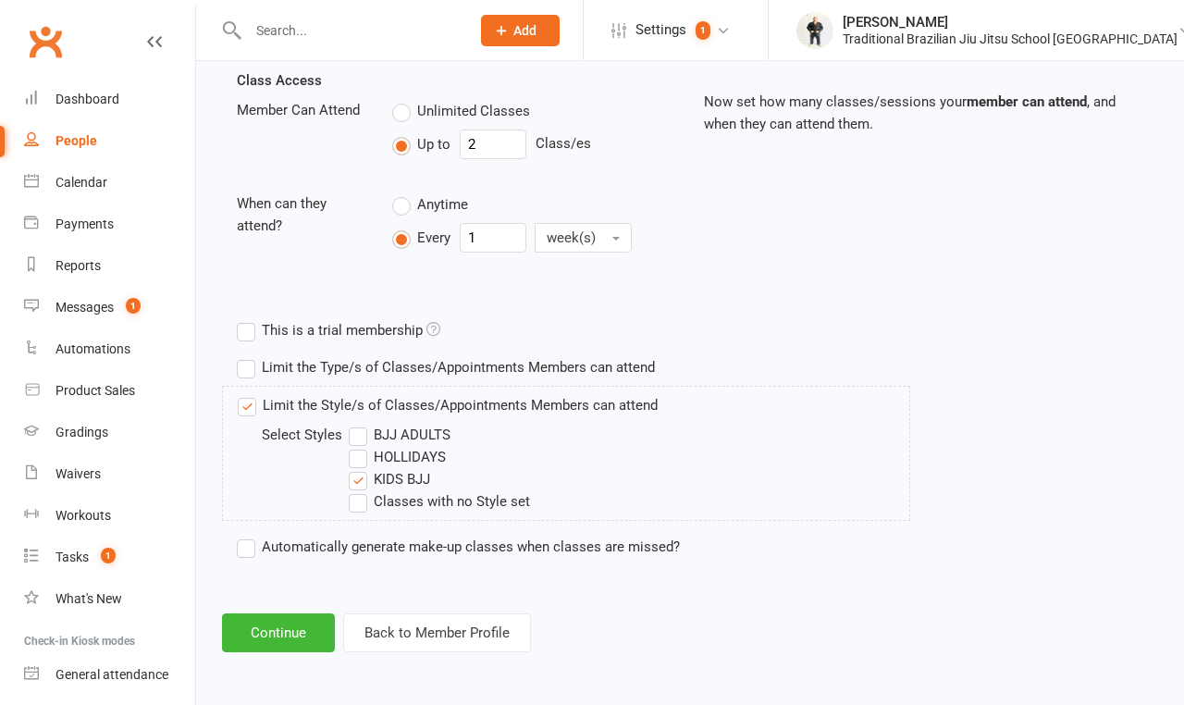
scroll to position [664, 0]
click at [289, 633] on button "Continue" at bounding box center [278, 632] width 113 height 39
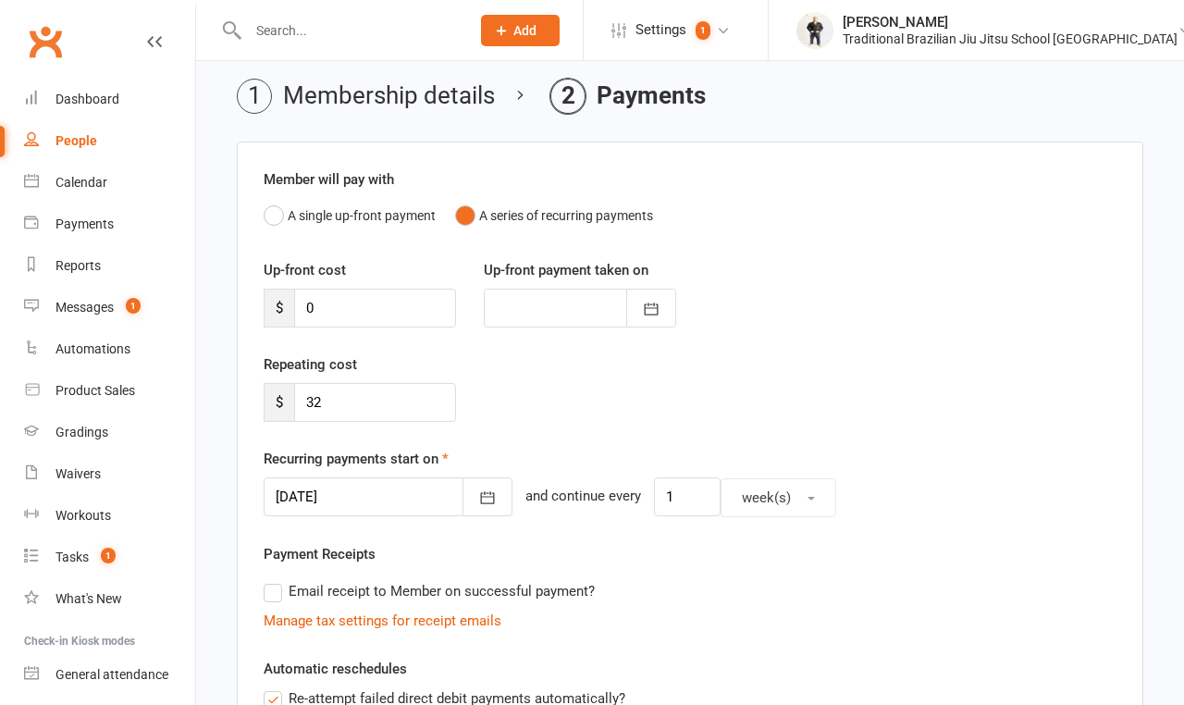
scroll to position [98, 0]
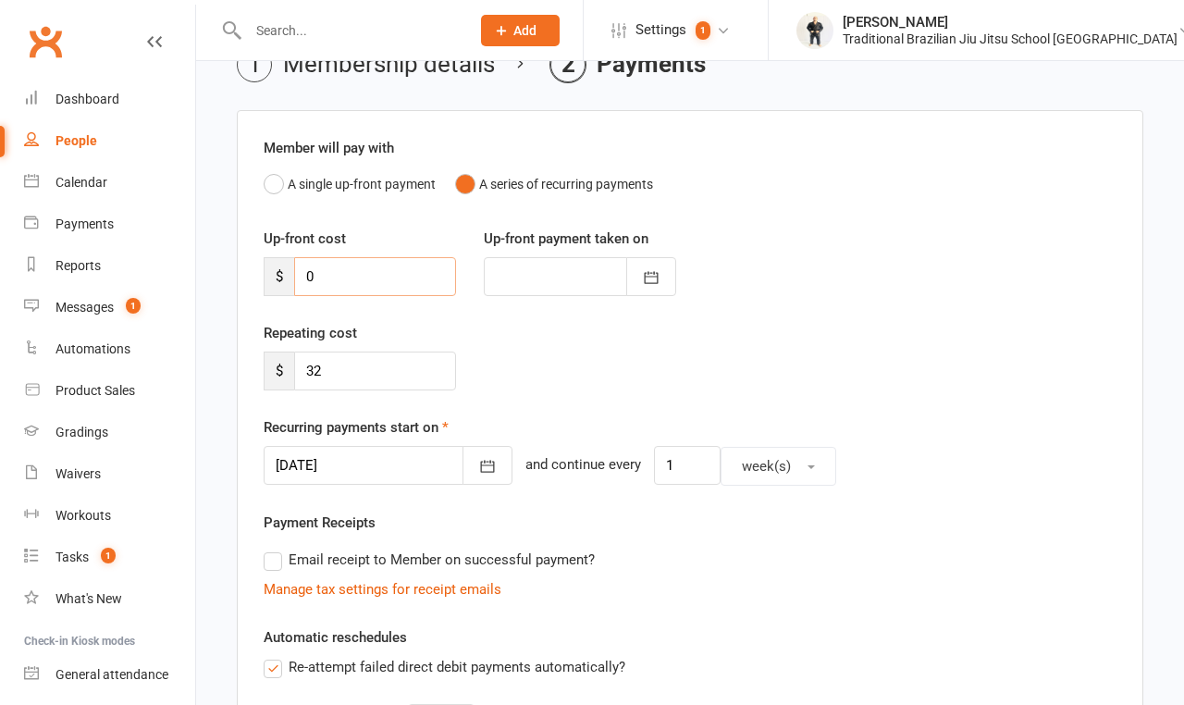
click at [331, 278] on input "0" at bounding box center [375, 276] width 162 height 39
type input "3"
type input "[DATE]"
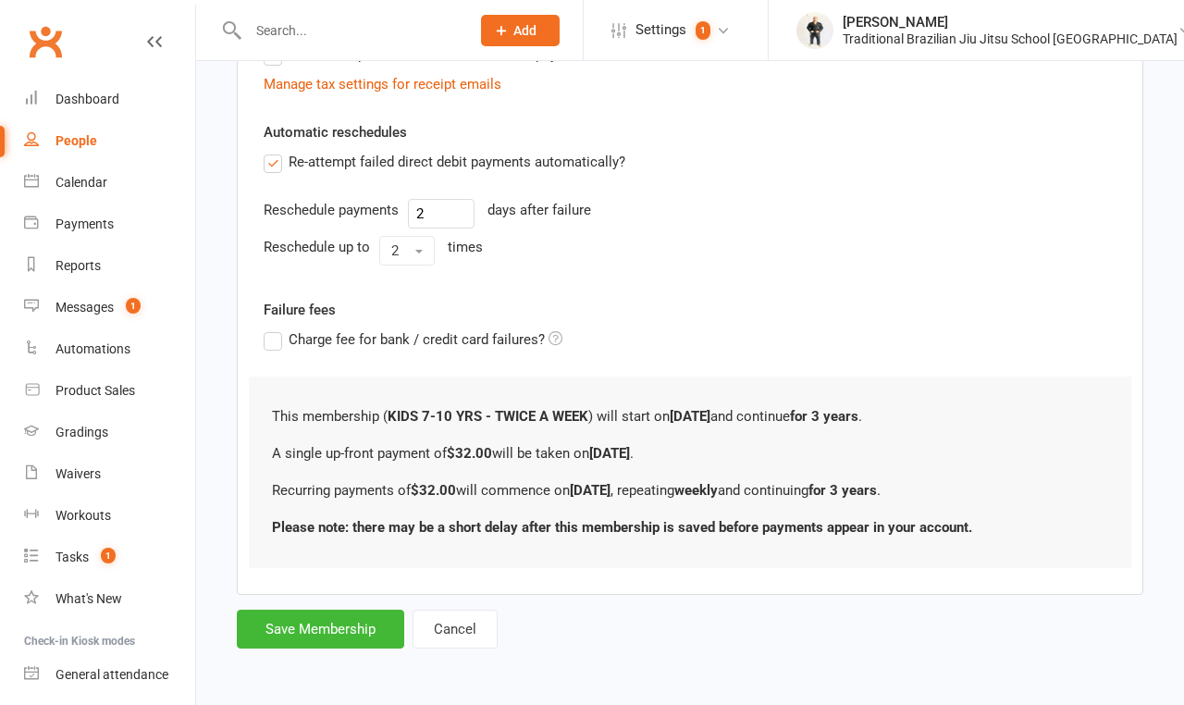
scroll to position [613, 0]
type input "32"
click at [318, 636] on button "Save Membership" at bounding box center [320, 629] width 167 height 39
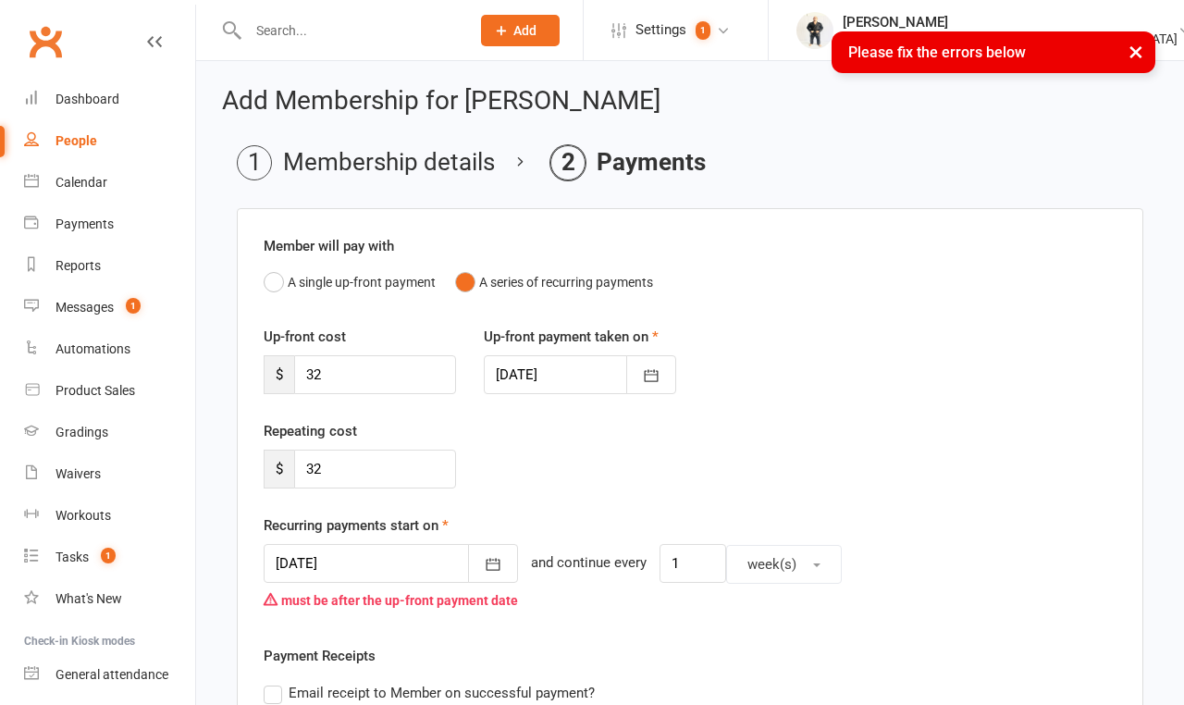
click at [364, 574] on div at bounding box center [391, 563] width 254 height 39
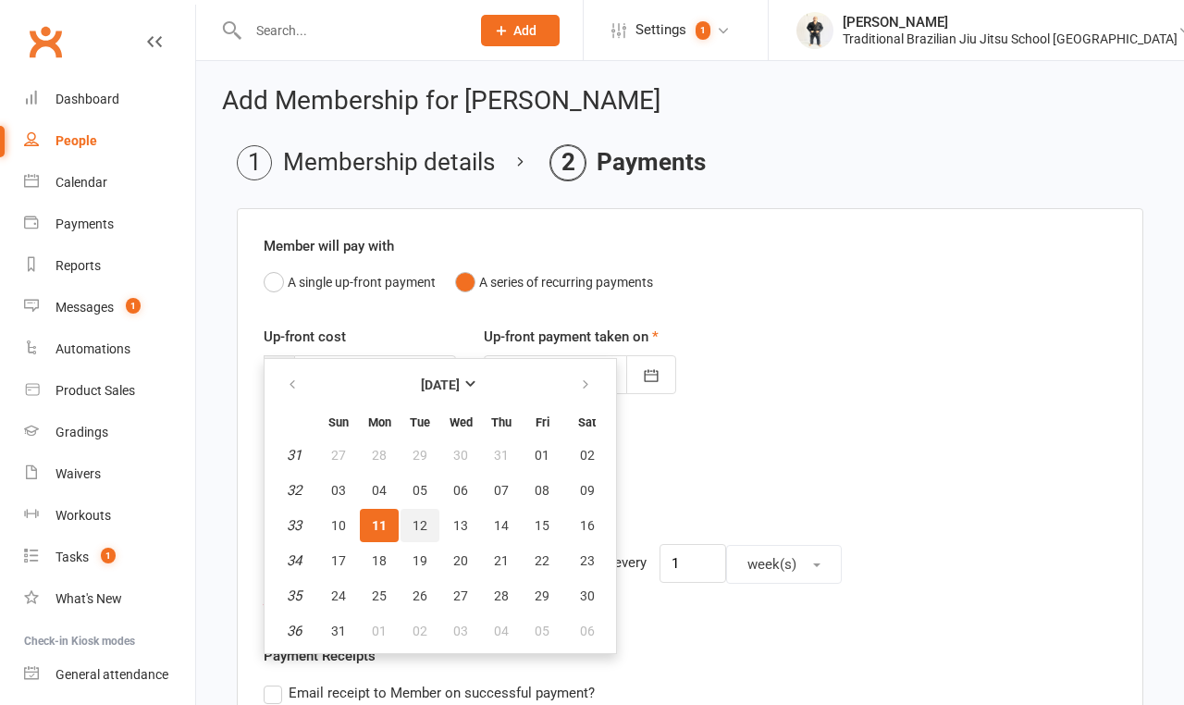
click at [418, 529] on span "12" at bounding box center [420, 525] width 15 height 15
type input "[DATE]"
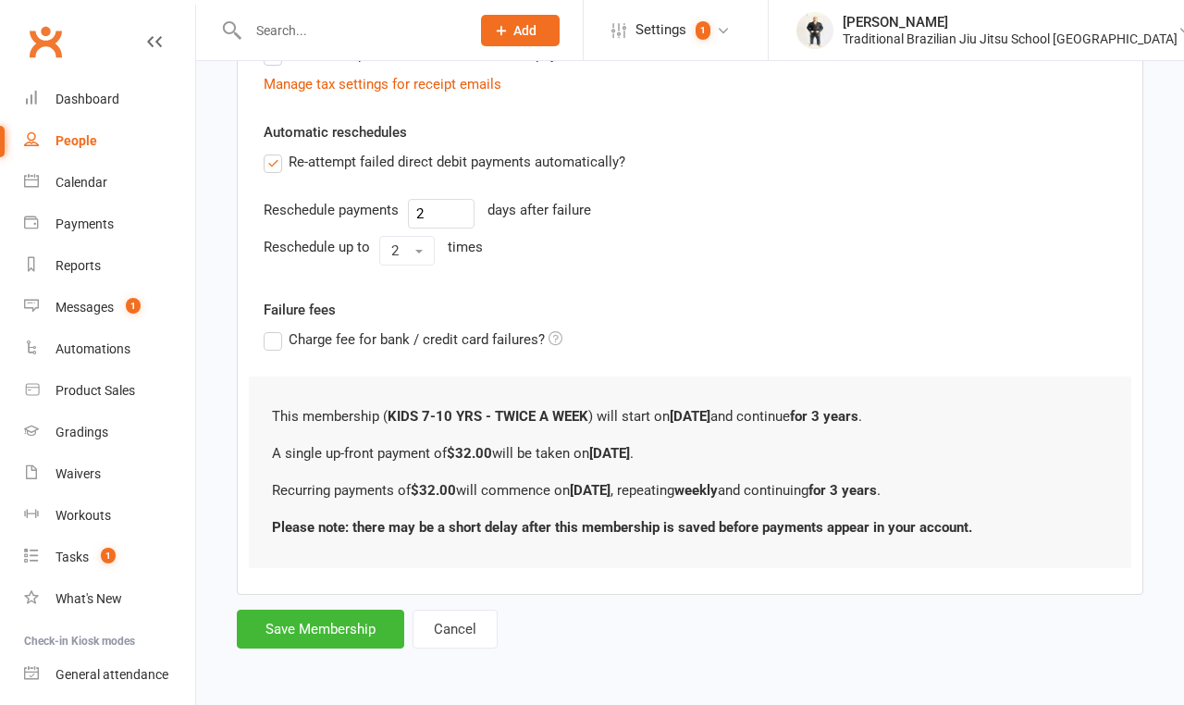
scroll to position [647, 0]
click at [326, 630] on button "Save Membership" at bounding box center [320, 629] width 167 height 39
